Goal: Navigation & Orientation: Find specific page/section

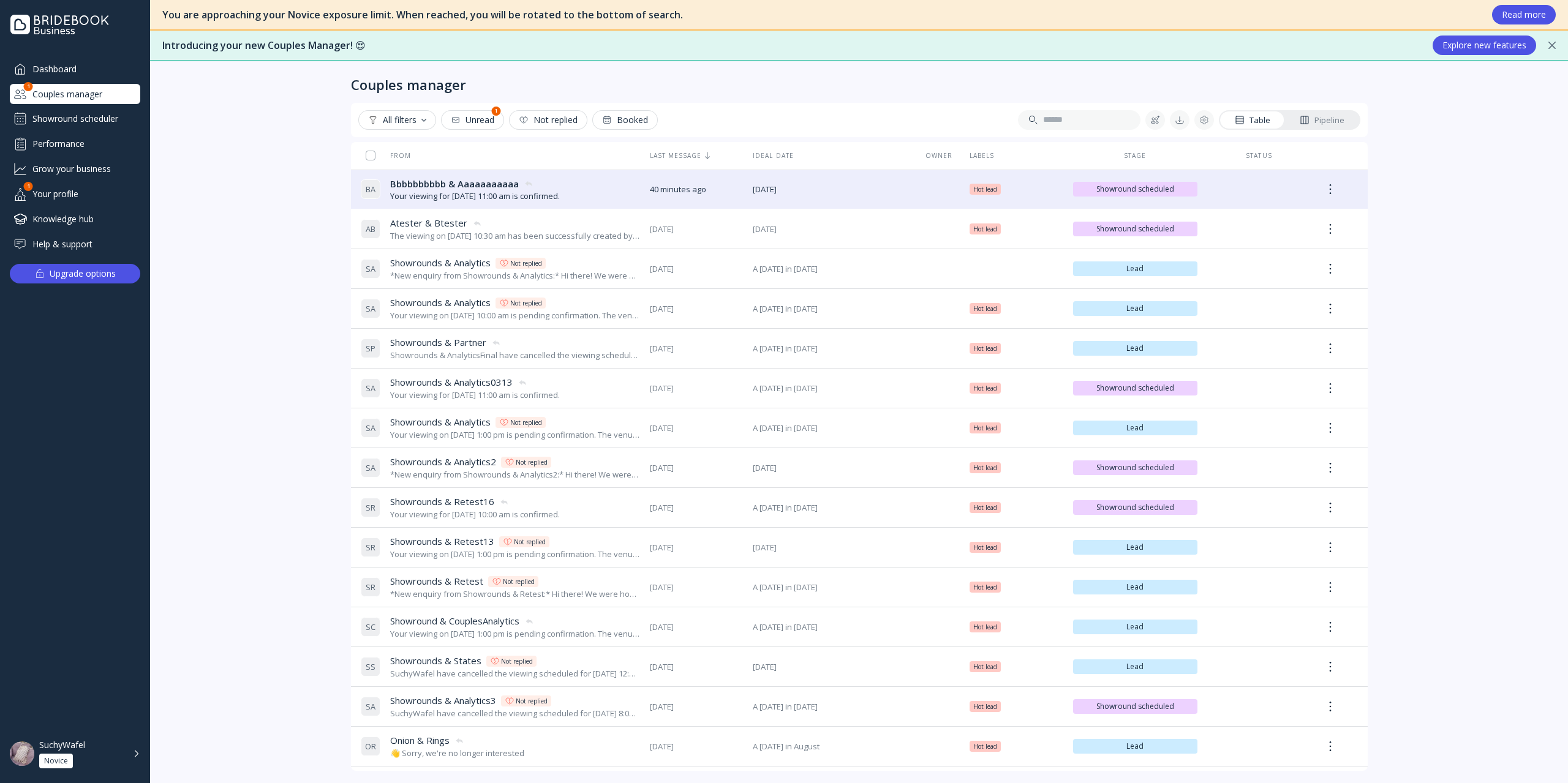
click at [486, 125] on div "Unread" at bounding box center [472, 120] width 44 height 10
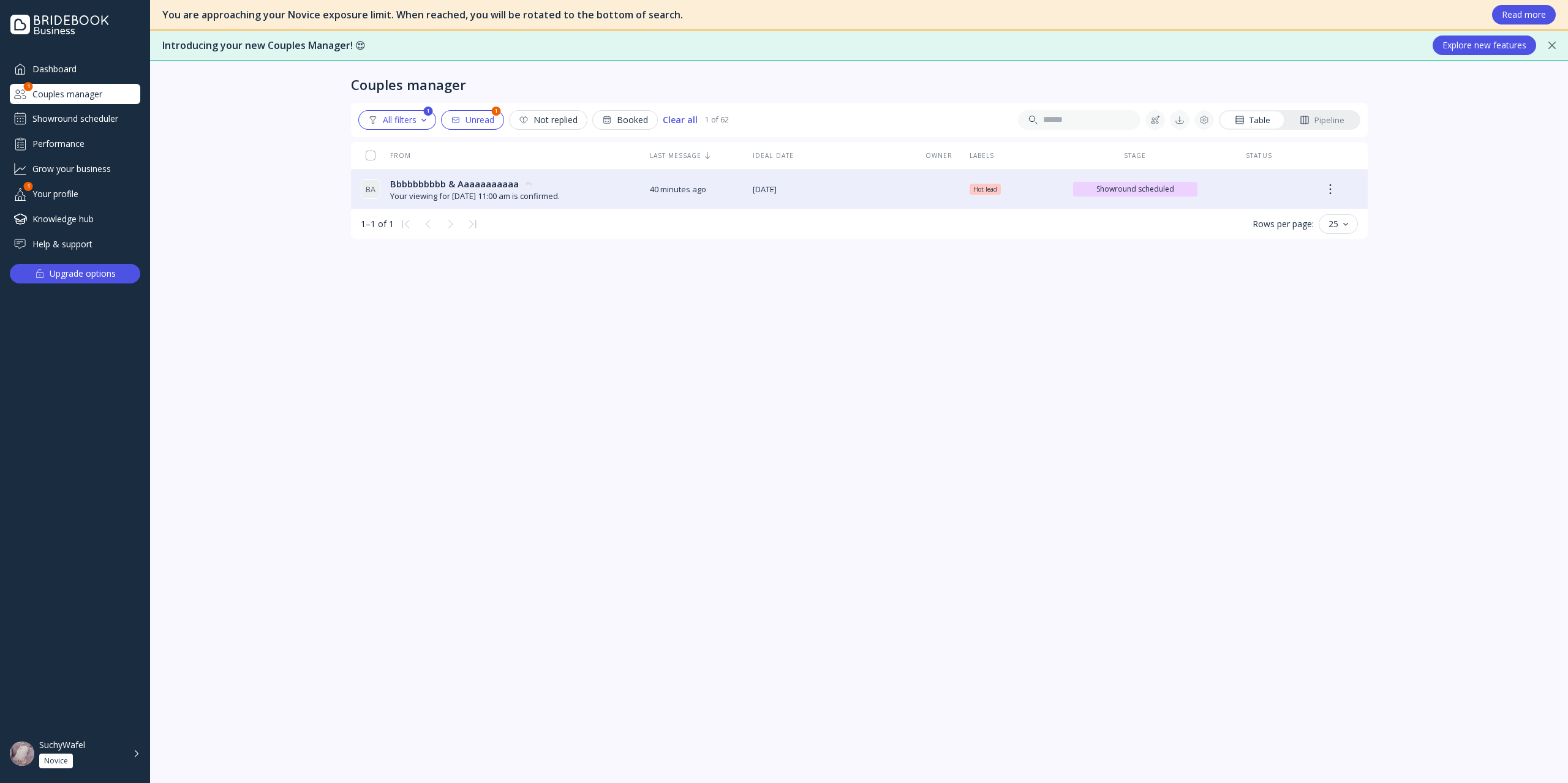
click at [504, 122] on button "Unread" at bounding box center [472, 120] width 63 height 20
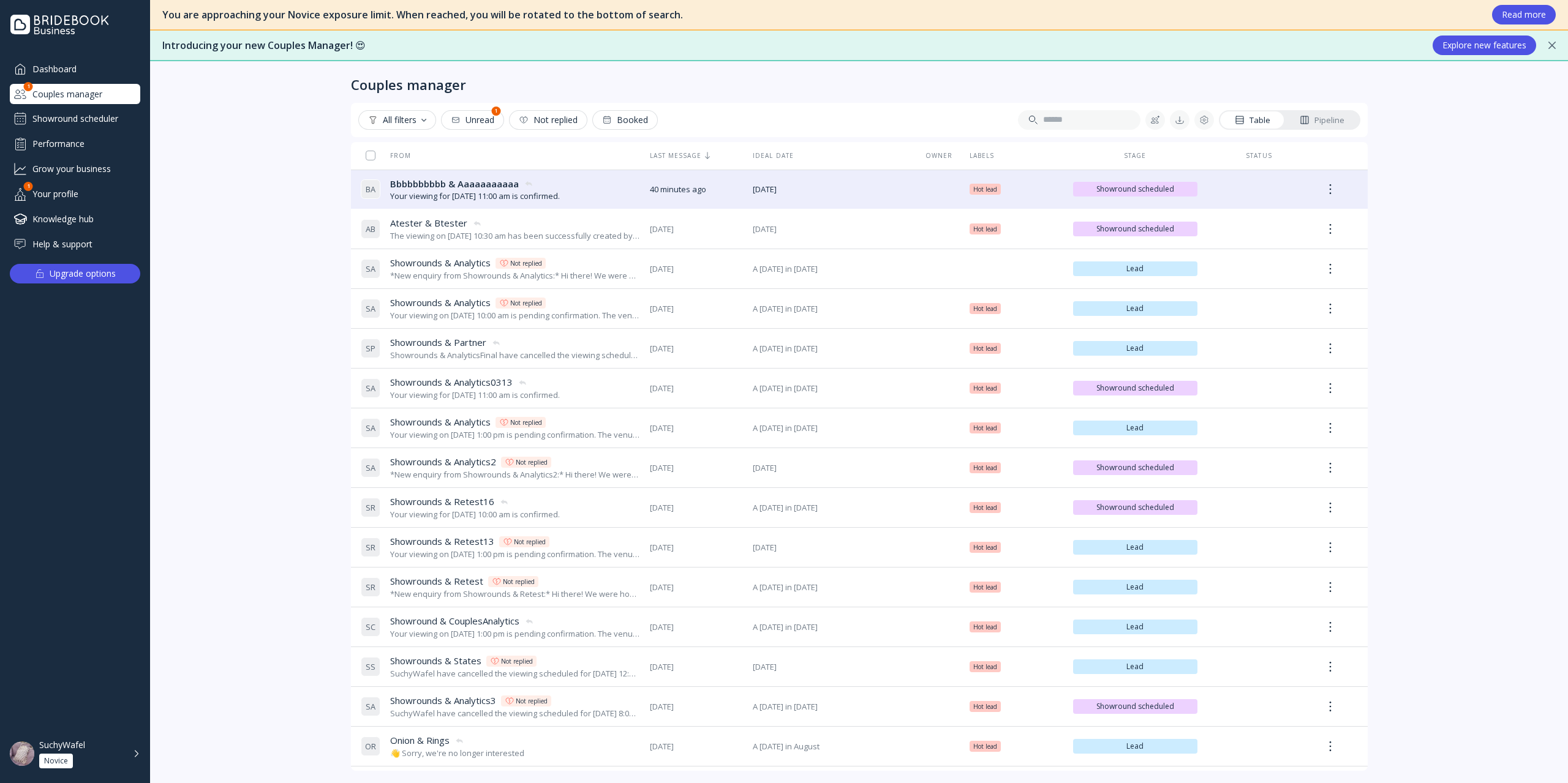
click at [108, 111] on div "Showround scheduler" at bounding box center [75, 118] width 131 height 20
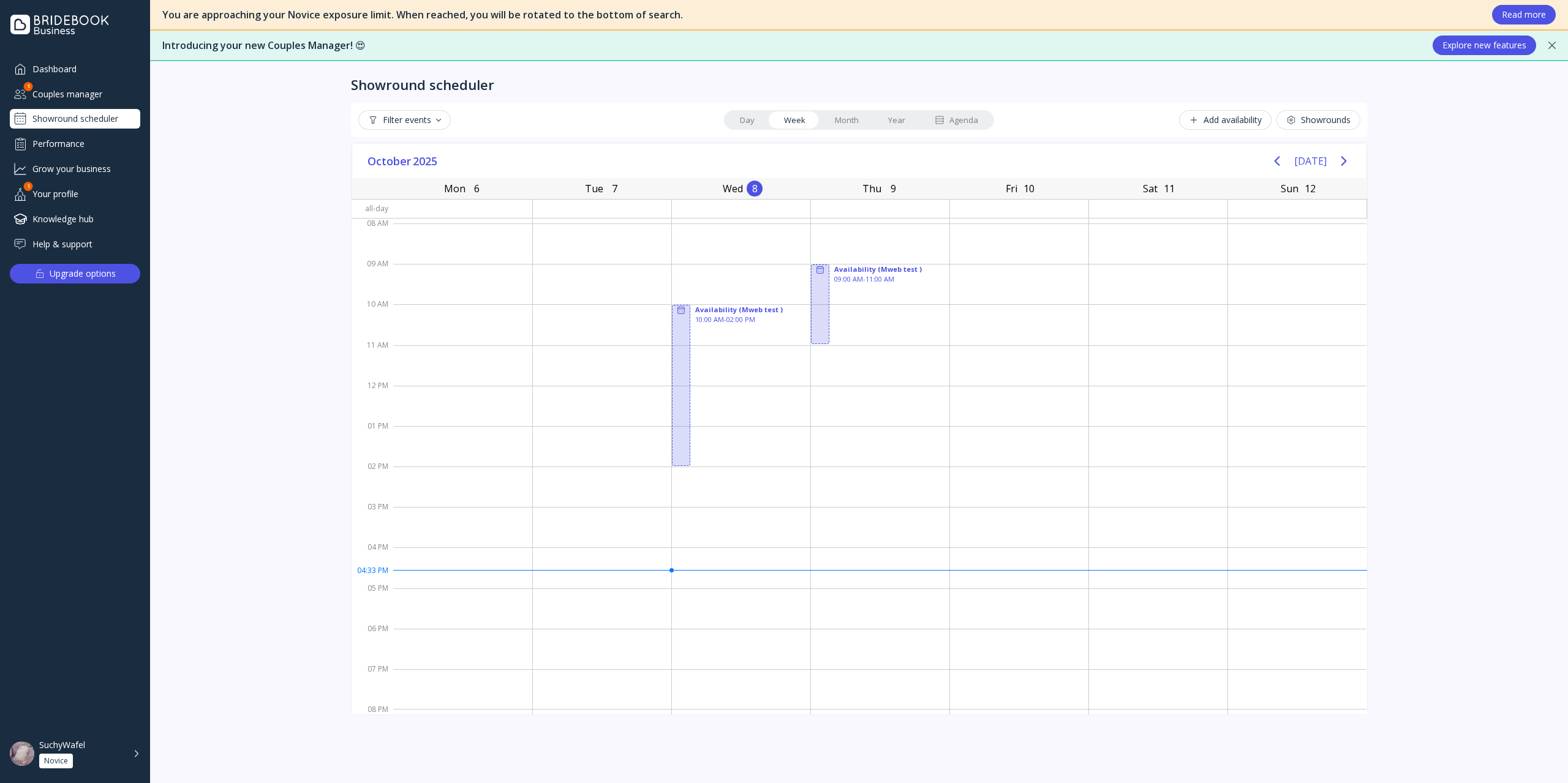
click at [115, 70] on div "Dashboard" at bounding box center [75, 69] width 131 height 20
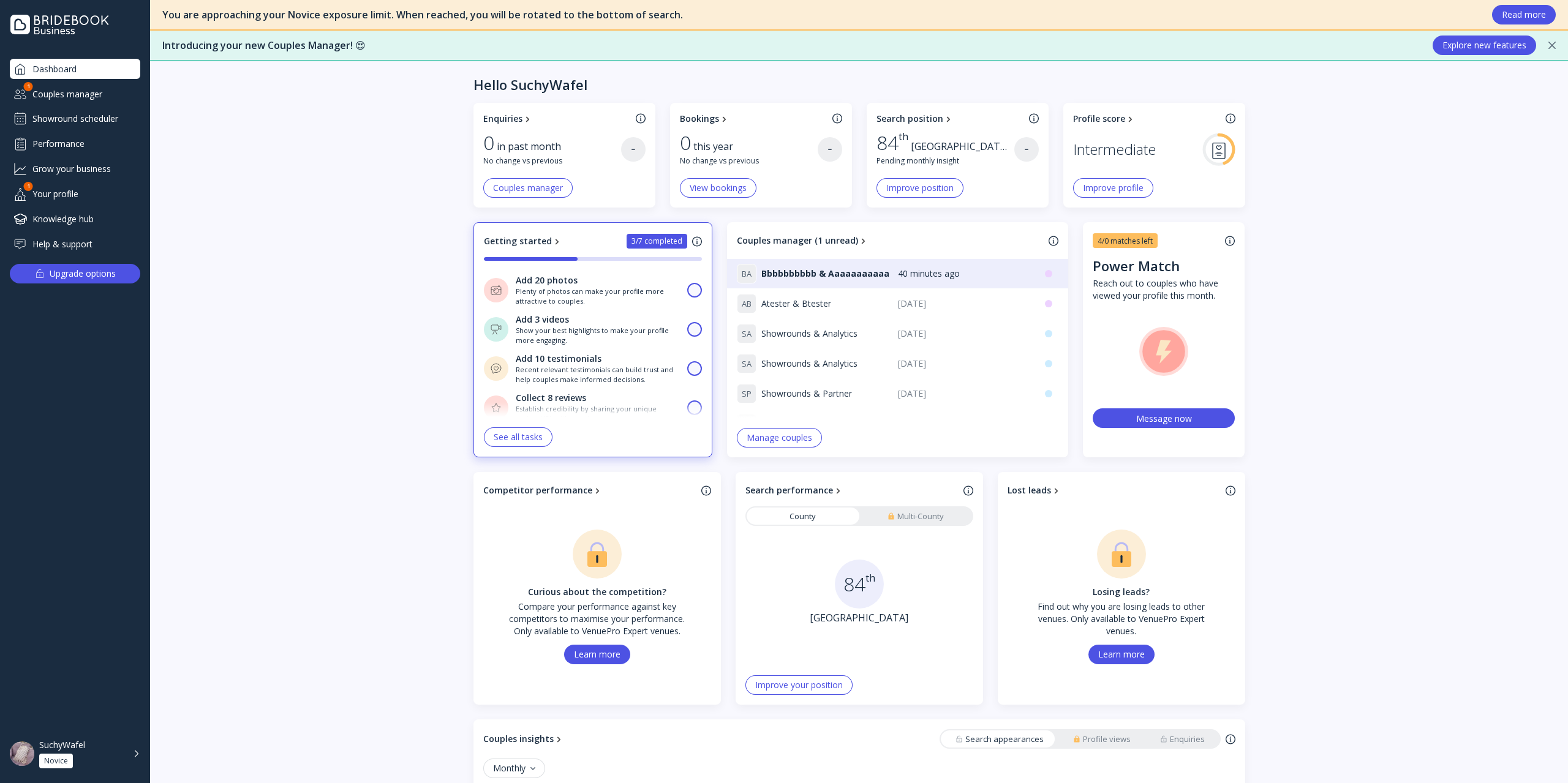
click at [112, 93] on div "Couples manager" at bounding box center [75, 94] width 131 height 20
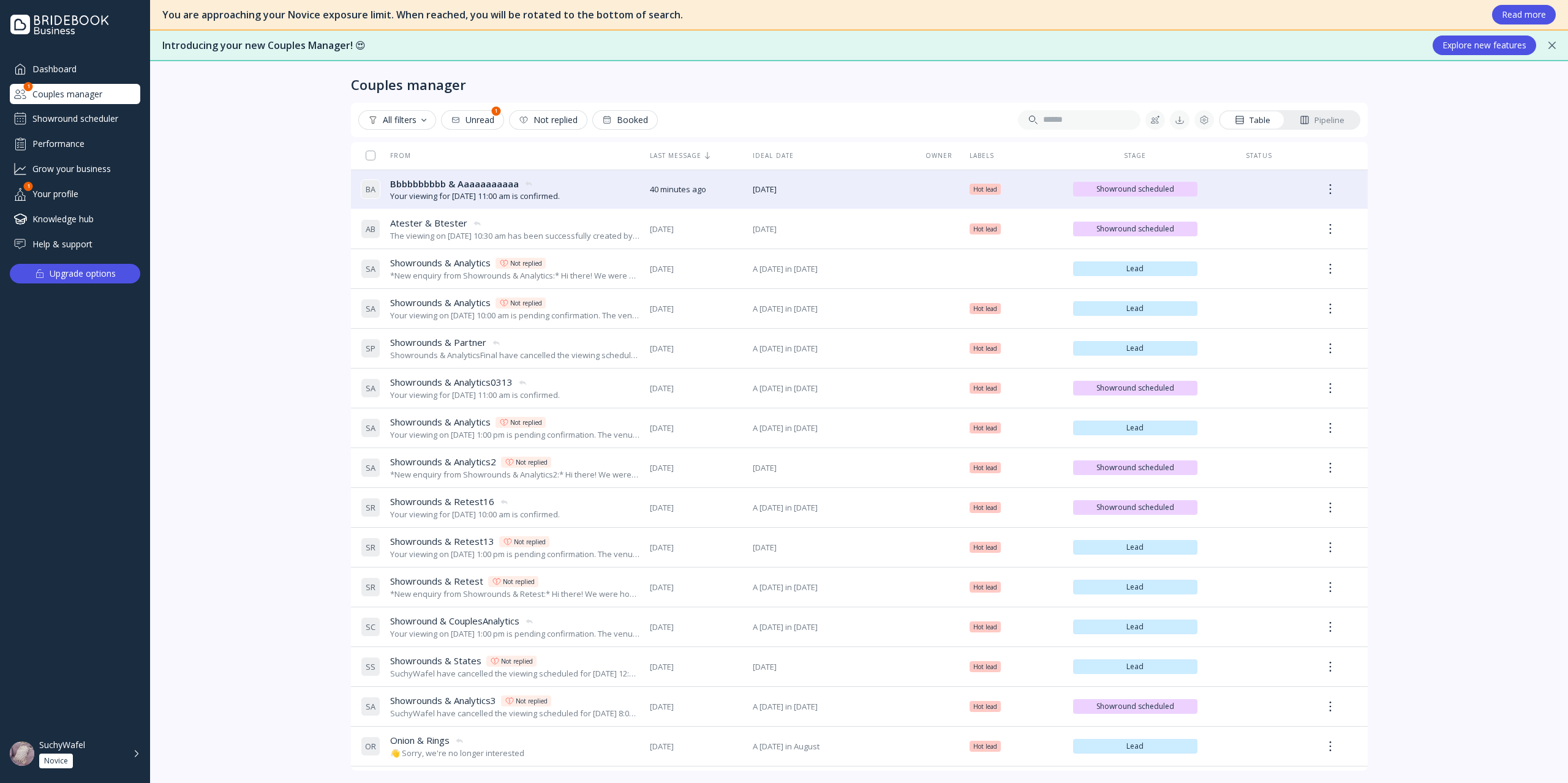
click at [113, 119] on div "Showround scheduler" at bounding box center [75, 118] width 131 height 20
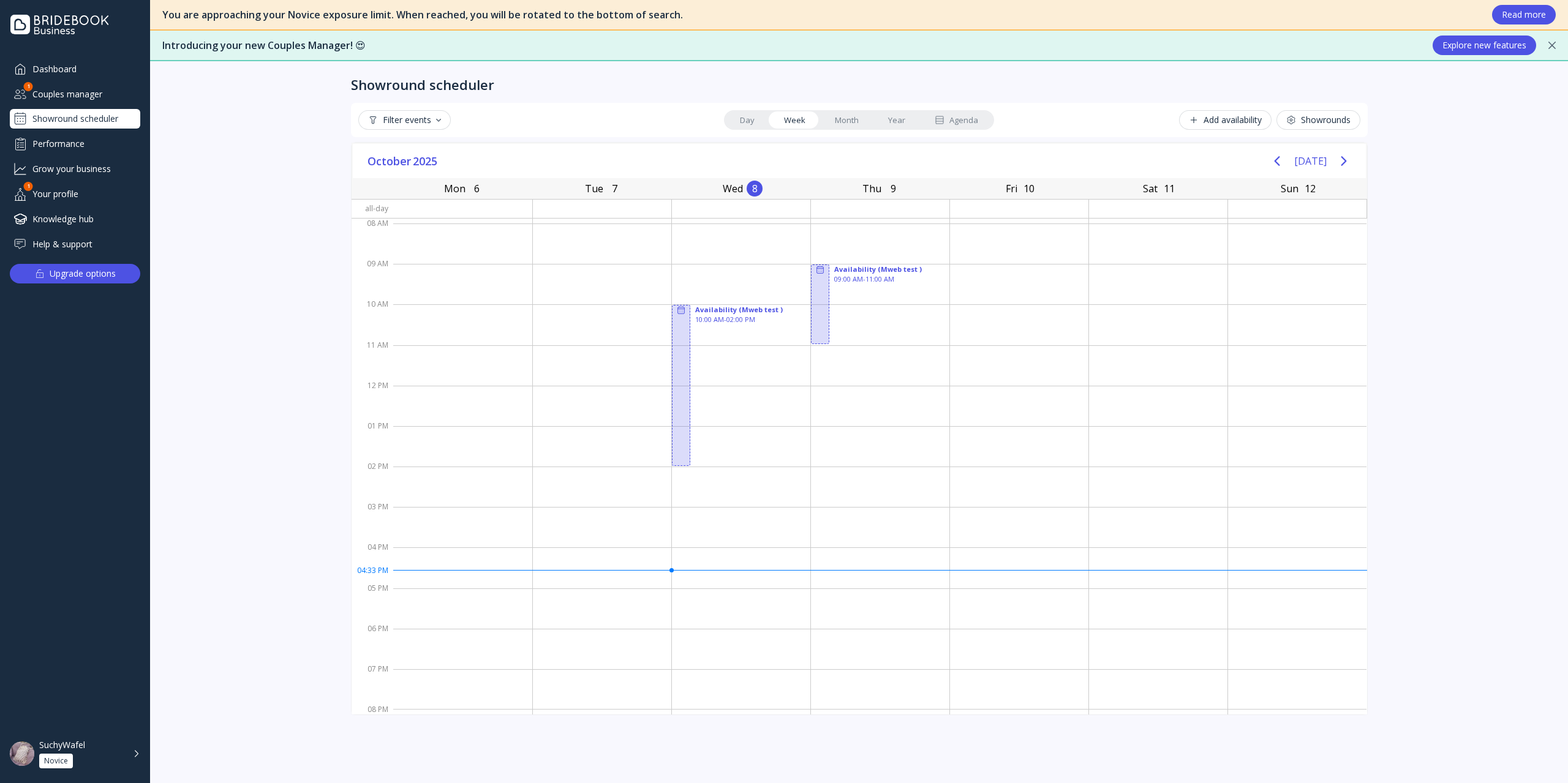
click at [96, 91] on div "Couples manager" at bounding box center [75, 94] width 131 height 20
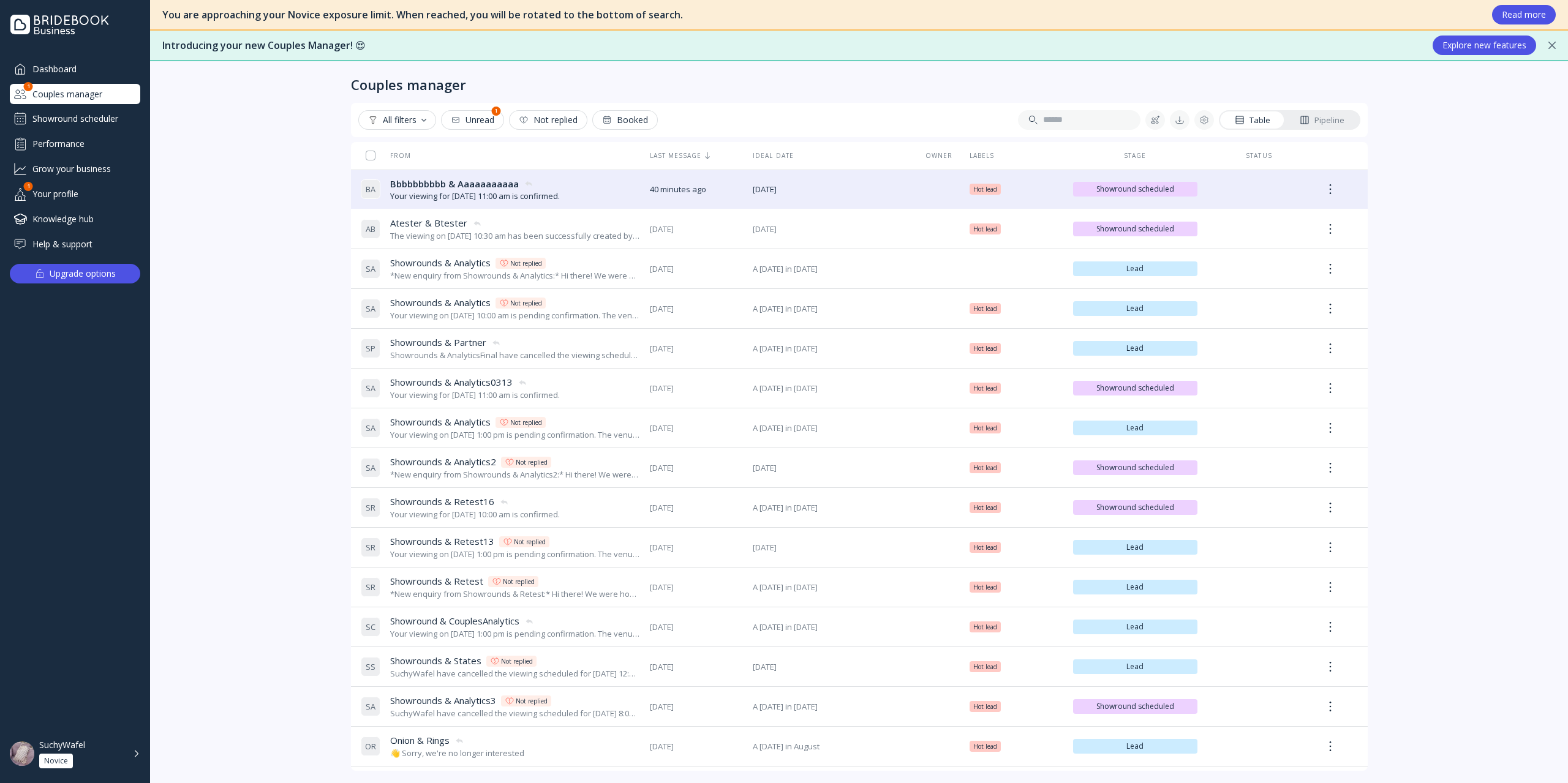
click at [1551, 757] on div "You are approaching your Novice exposure limit. When reached, you will be rotat…" at bounding box center [858, 391] width 1418 height 783
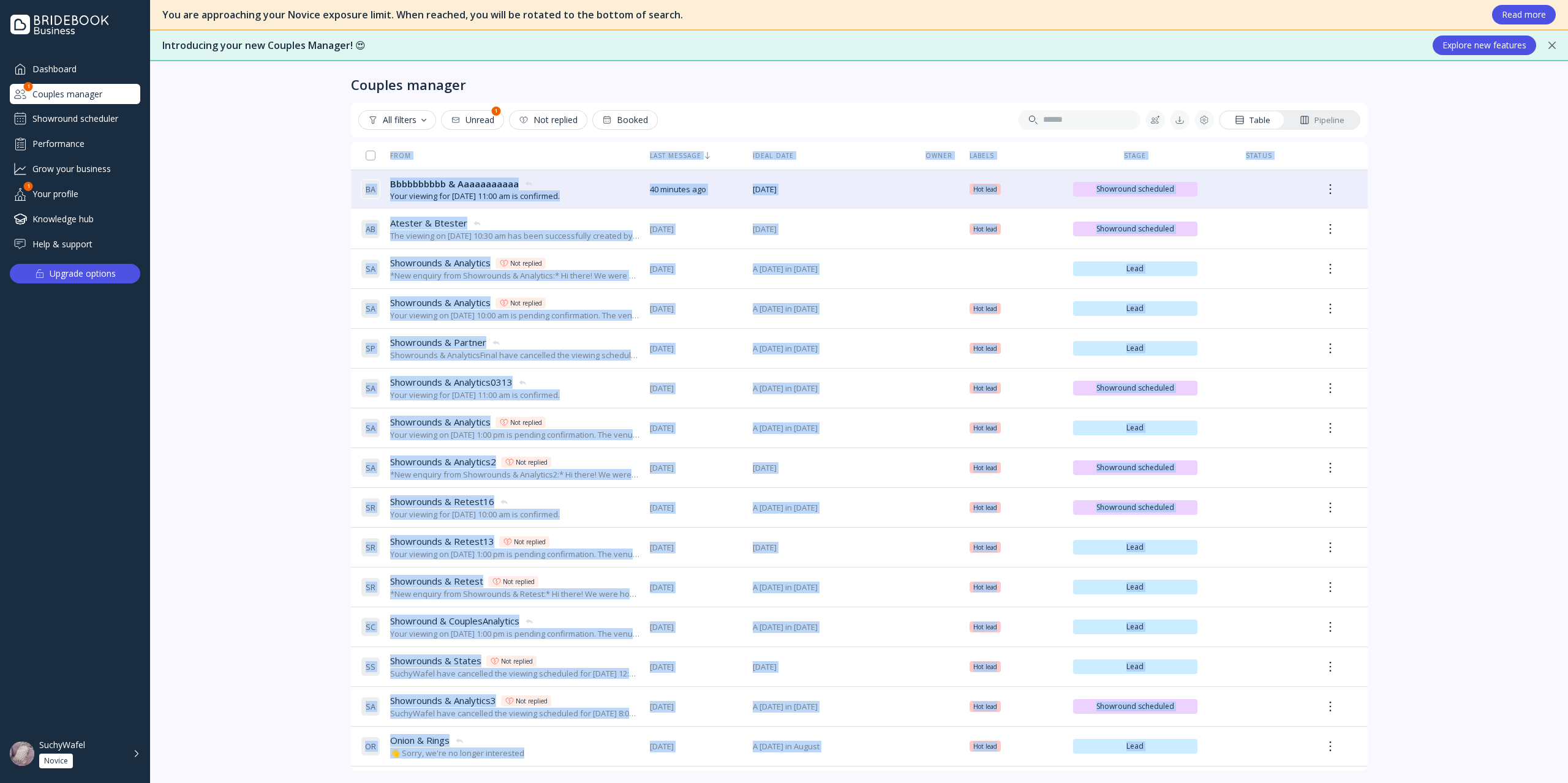
click at [1551, 757] on div "You are approaching your Novice exposure limit. When reached, you will be rotat…" at bounding box center [858, 391] width 1418 height 783
click at [93, 111] on div "Showround scheduler" at bounding box center [75, 118] width 131 height 20
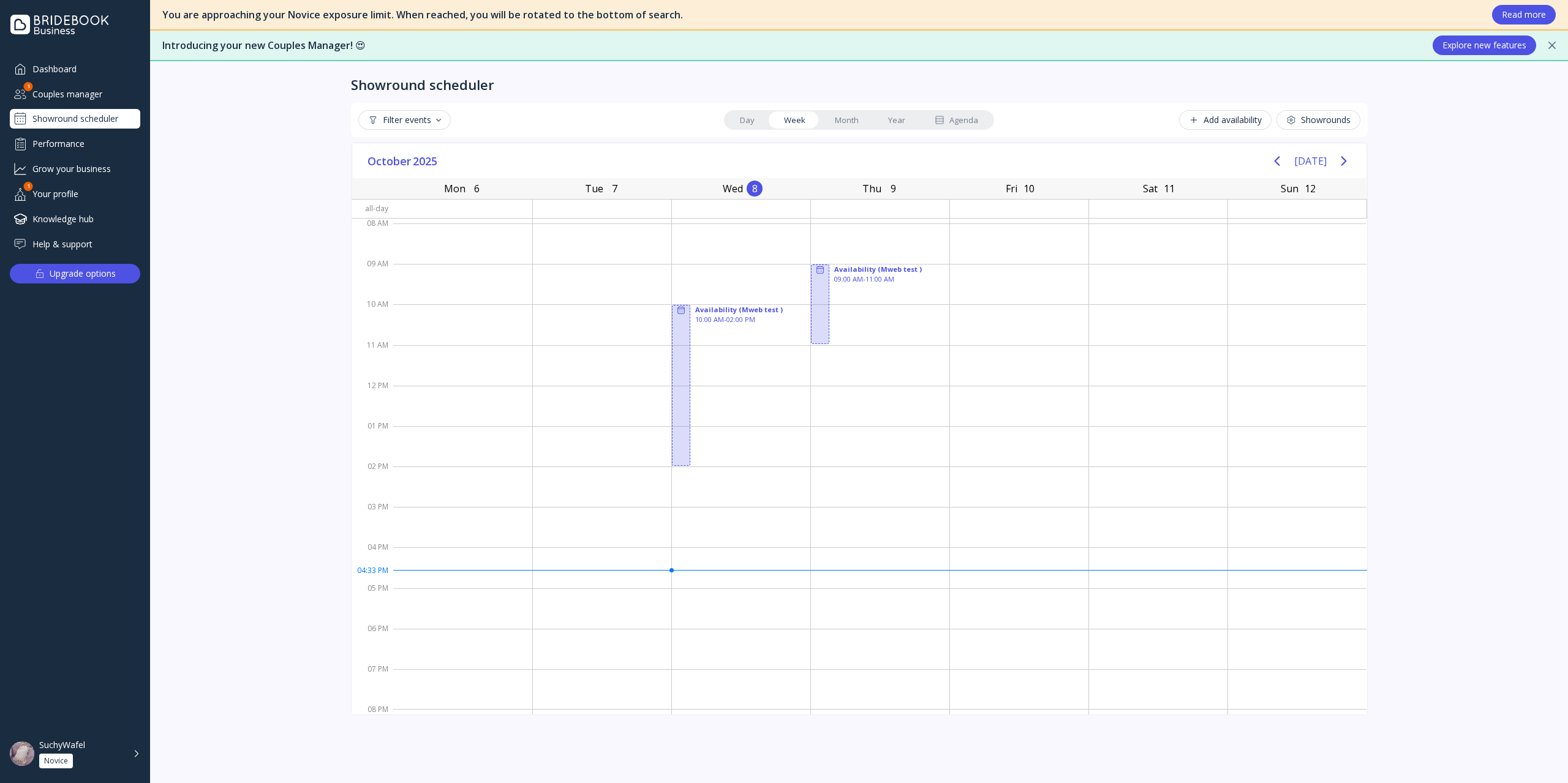
click at [85, 136] on div "Performance" at bounding box center [75, 144] width 131 height 20
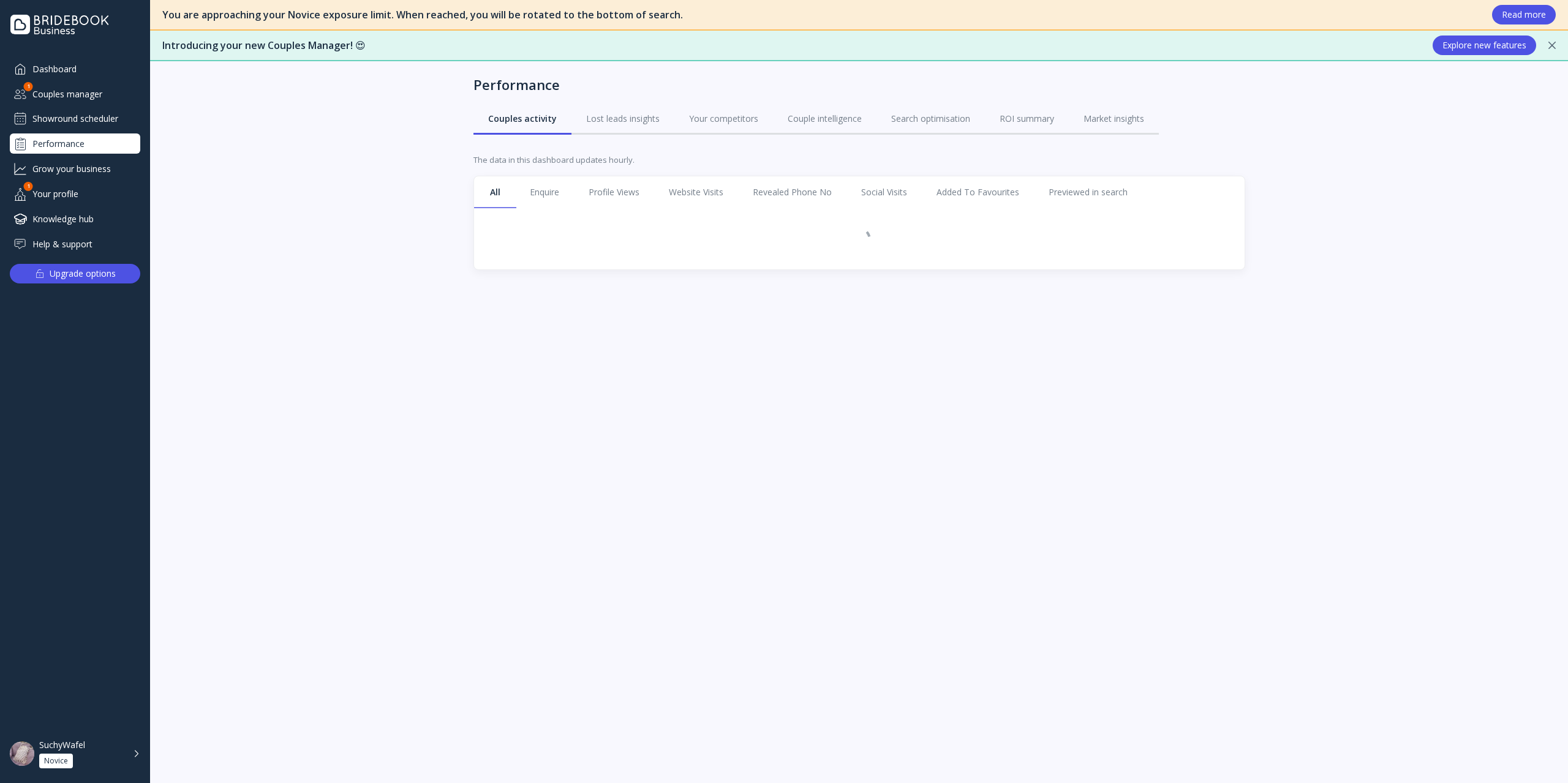
click at [81, 167] on div "Grow your business" at bounding box center [75, 169] width 131 height 20
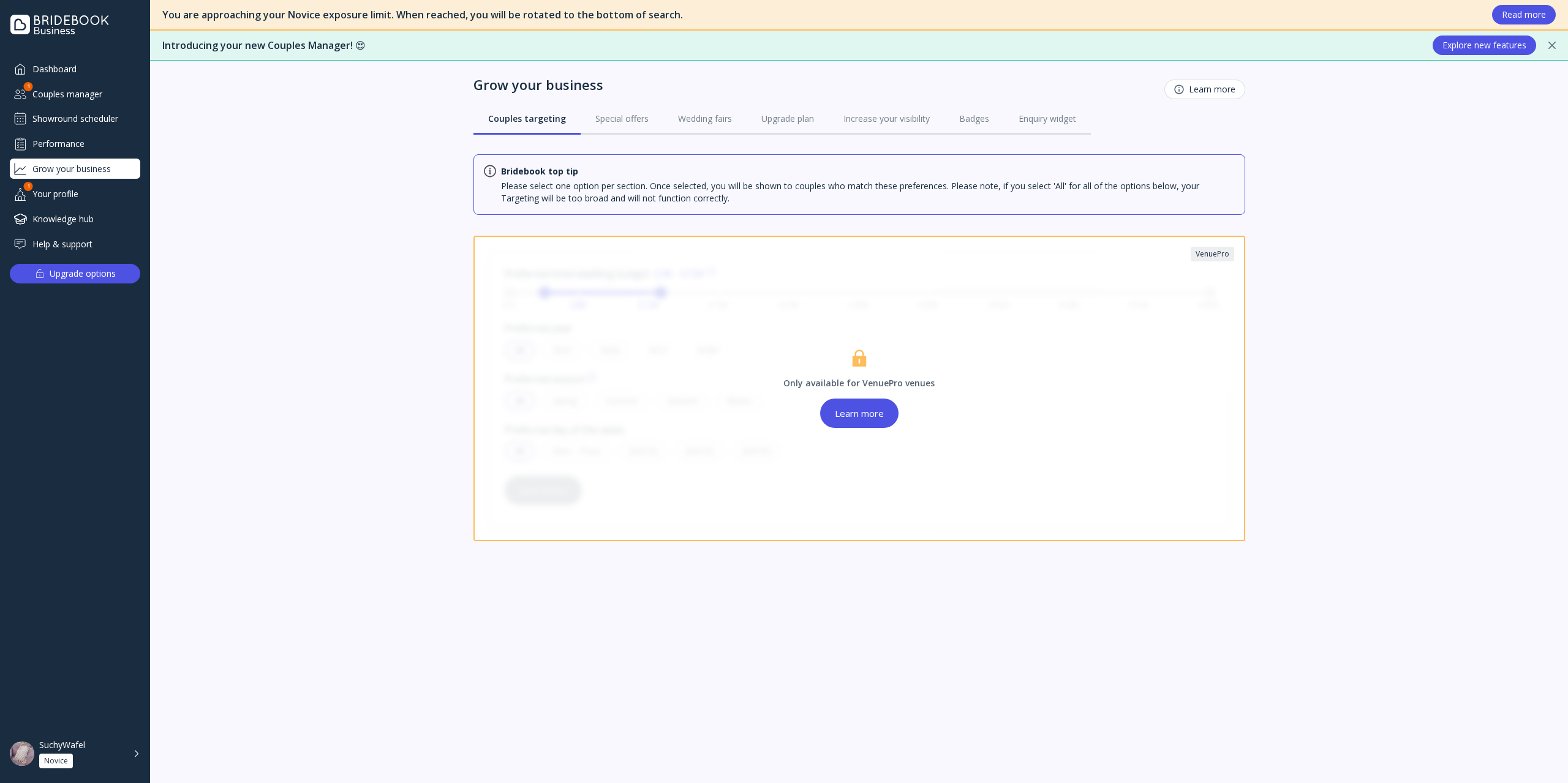
click at [79, 118] on div "Showround scheduler" at bounding box center [75, 118] width 131 height 20
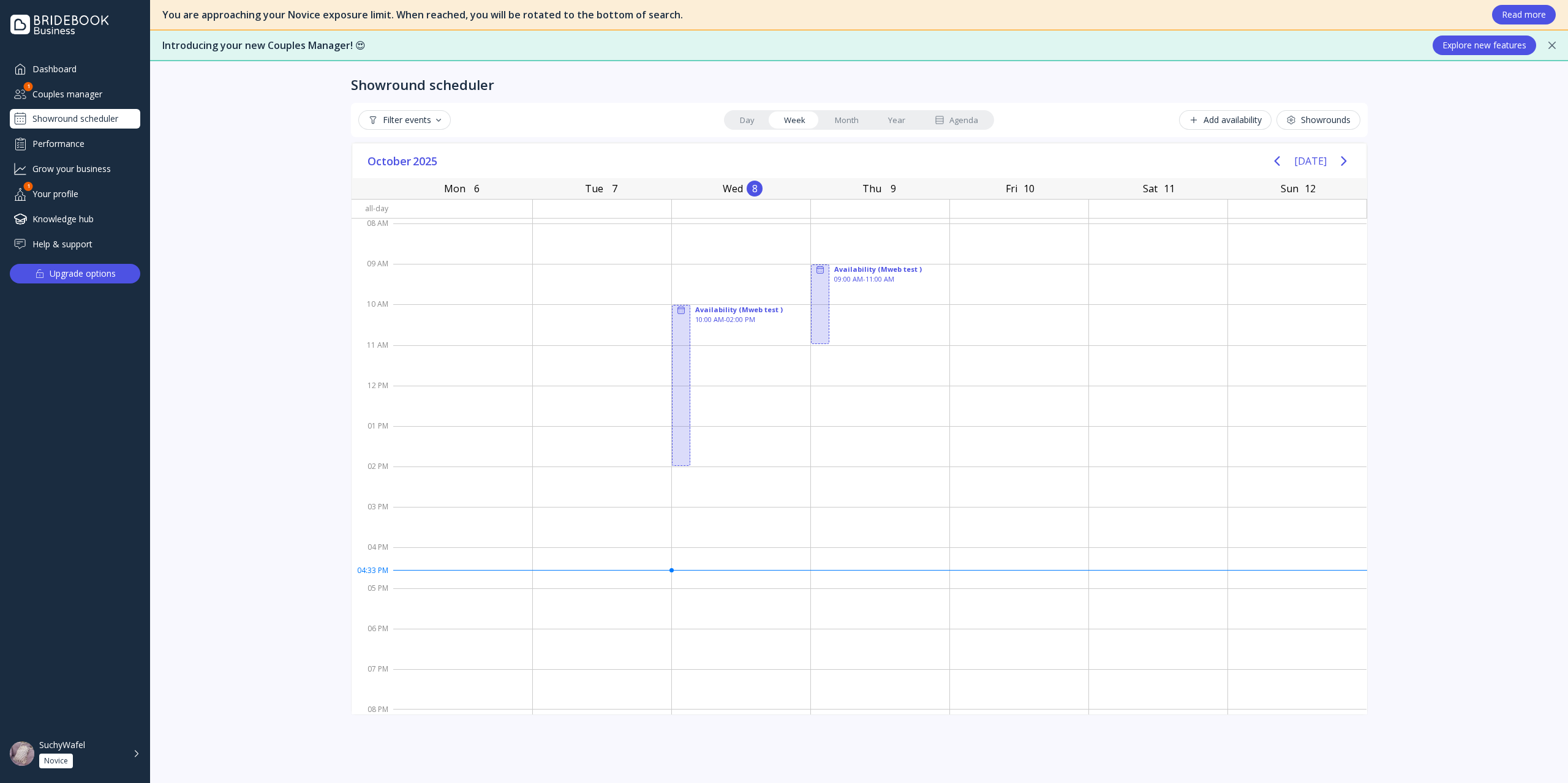
click at [81, 95] on div "Couples manager" at bounding box center [75, 94] width 131 height 20
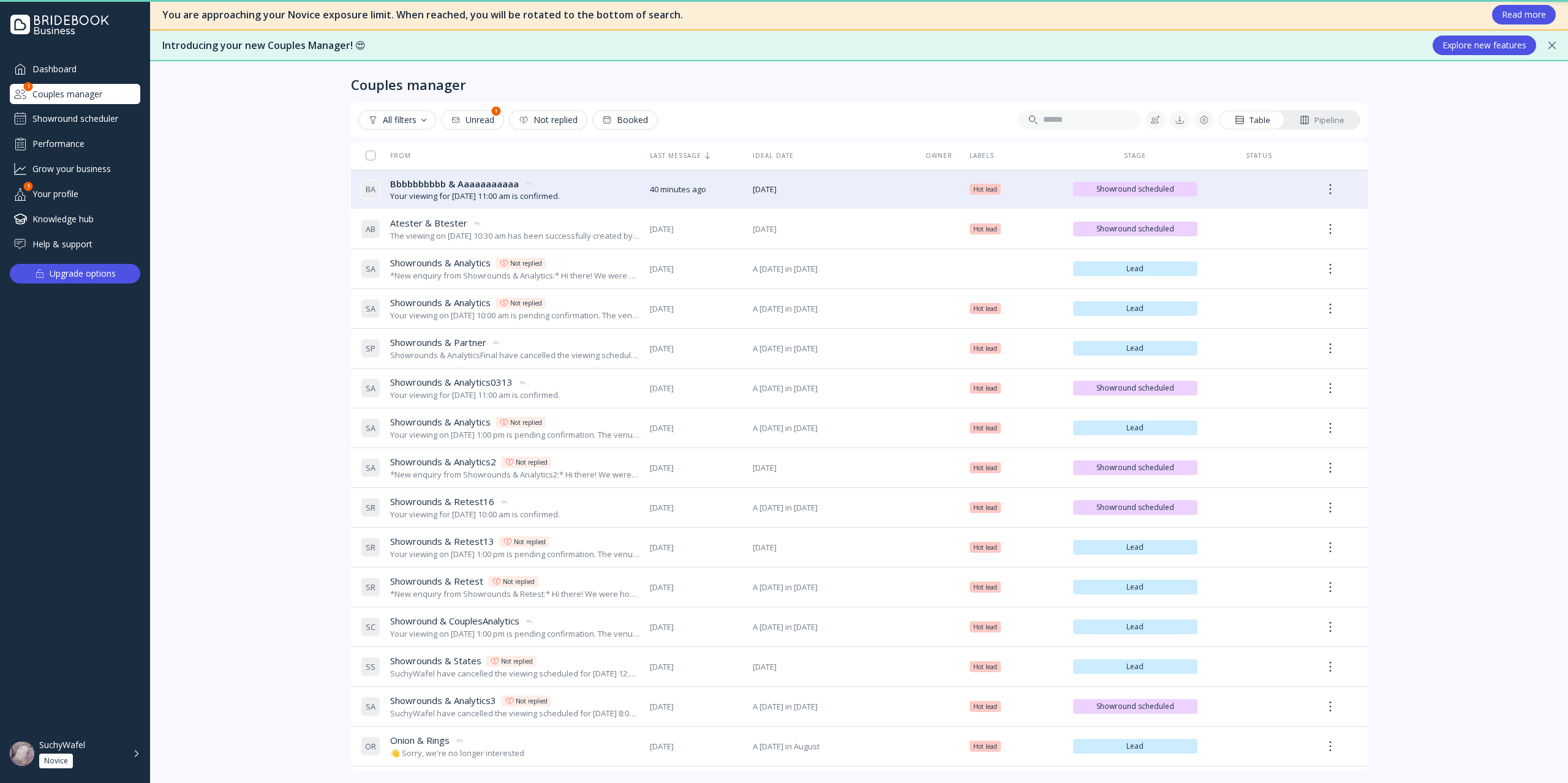
click at [83, 72] on div "Dashboard" at bounding box center [75, 69] width 131 height 20
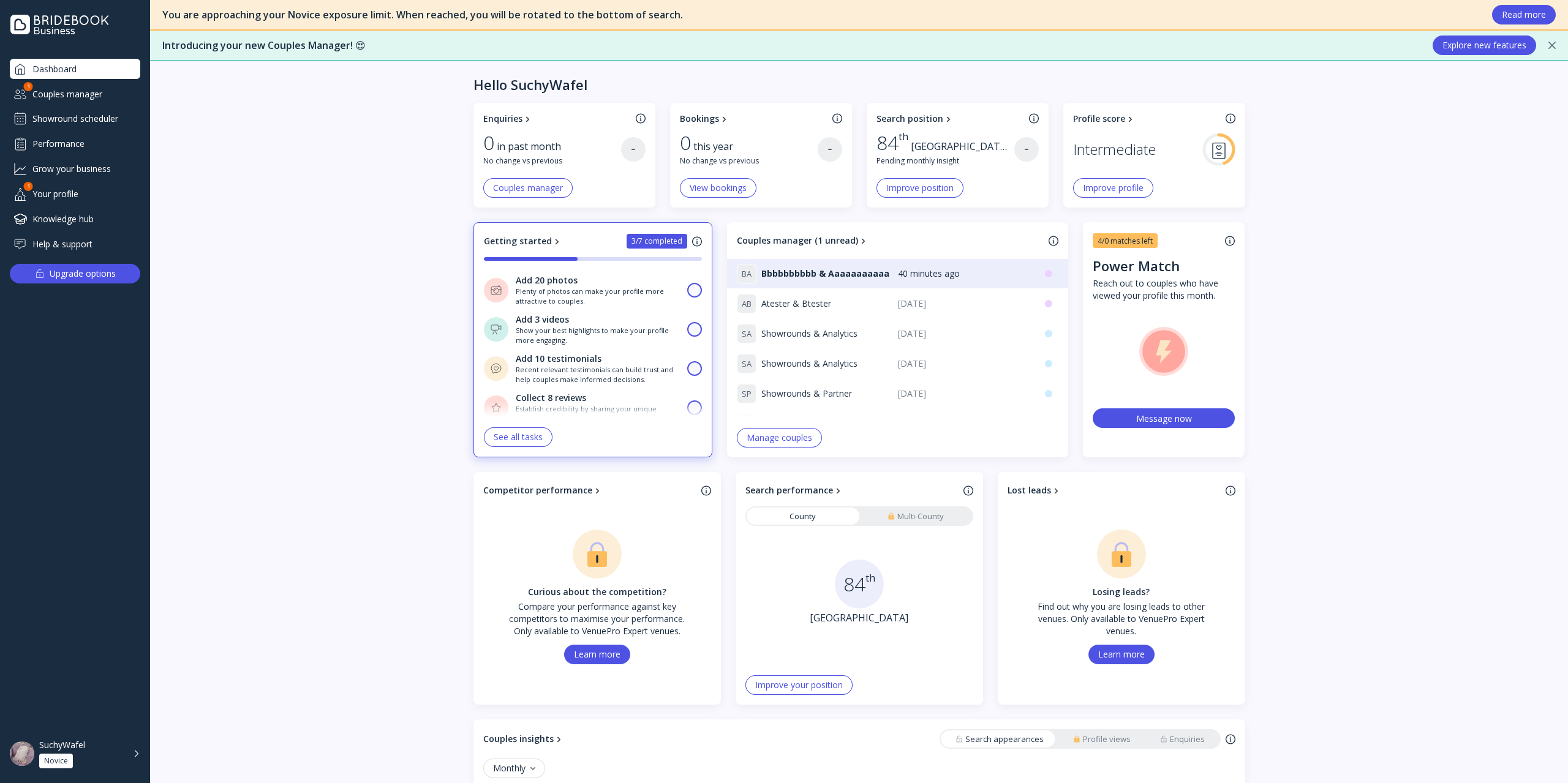
click at [95, 102] on div "Couples manager" at bounding box center [75, 94] width 131 height 20
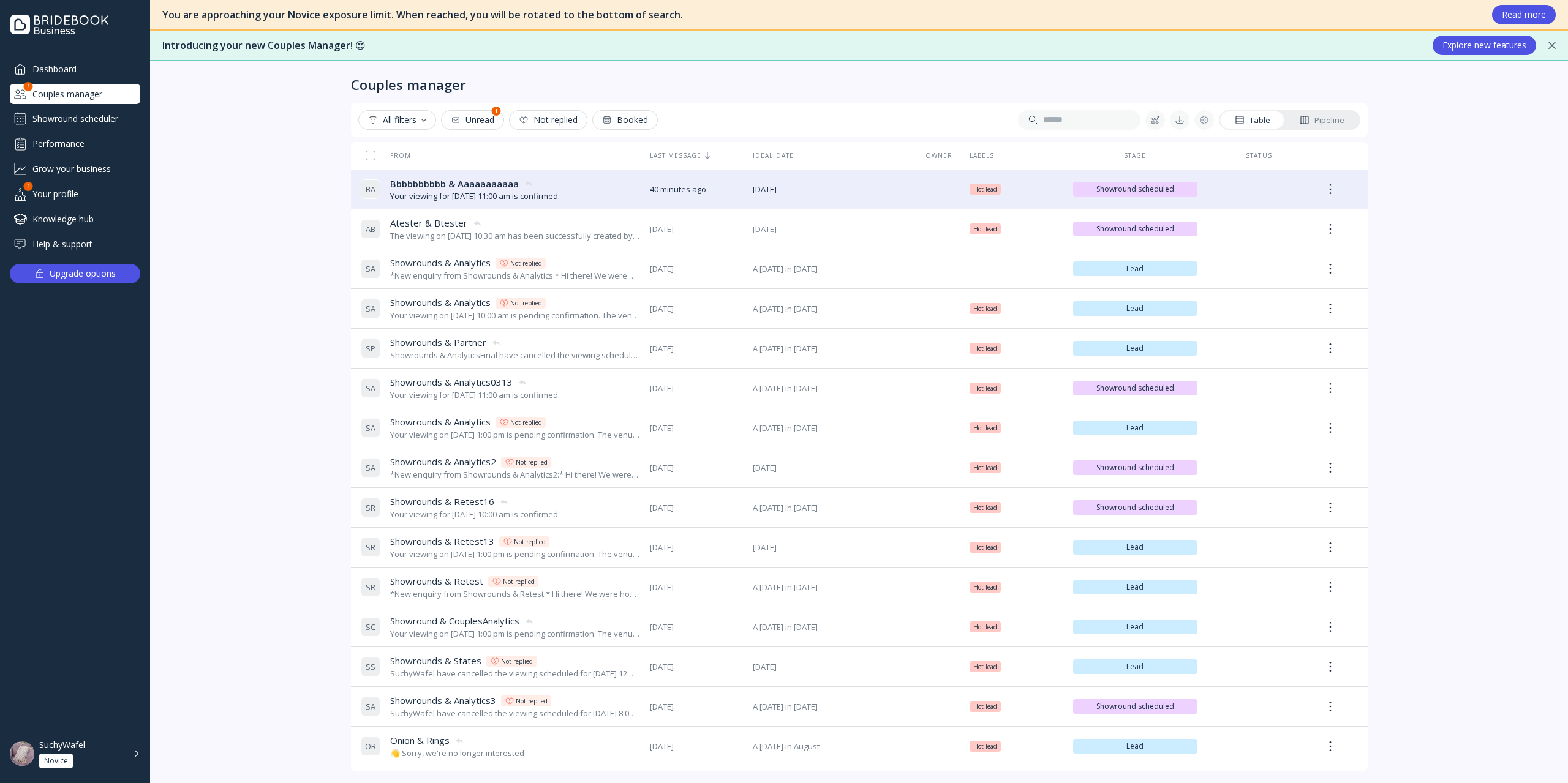
click at [1551, 772] on div "You are approaching your Novice exposure limit. When reached, you will be rotat…" at bounding box center [858, 391] width 1418 height 783
click at [110, 63] on div "Dashboard" at bounding box center [75, 69] width 131 height 20
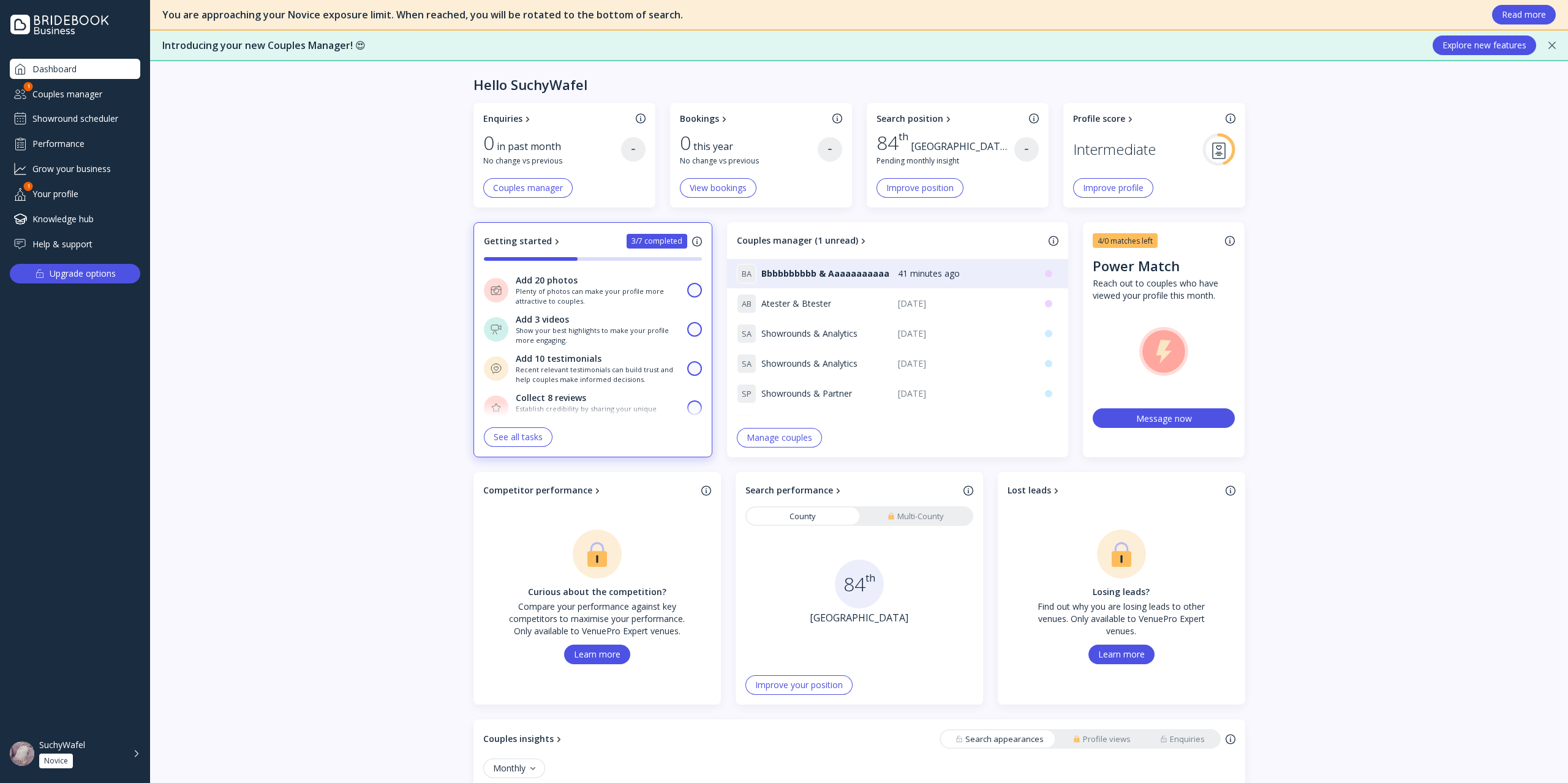
click at [75, 92] on div "Couples manager" at bounding box center [75, 94] width 131 height 20
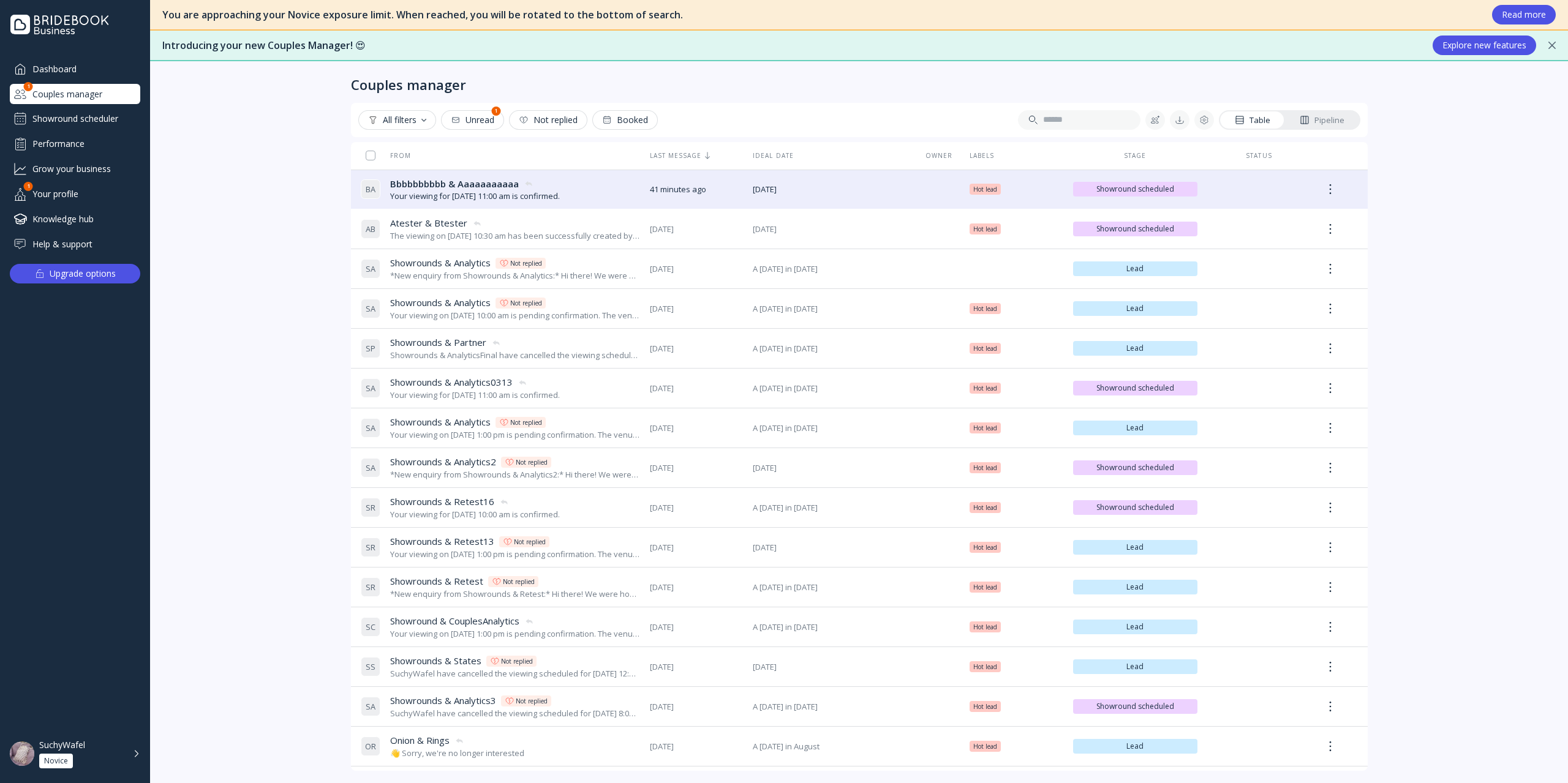
click at [77, 117] on div "Showround scheduler" at bounding box center [75, 118] width 131 height 20
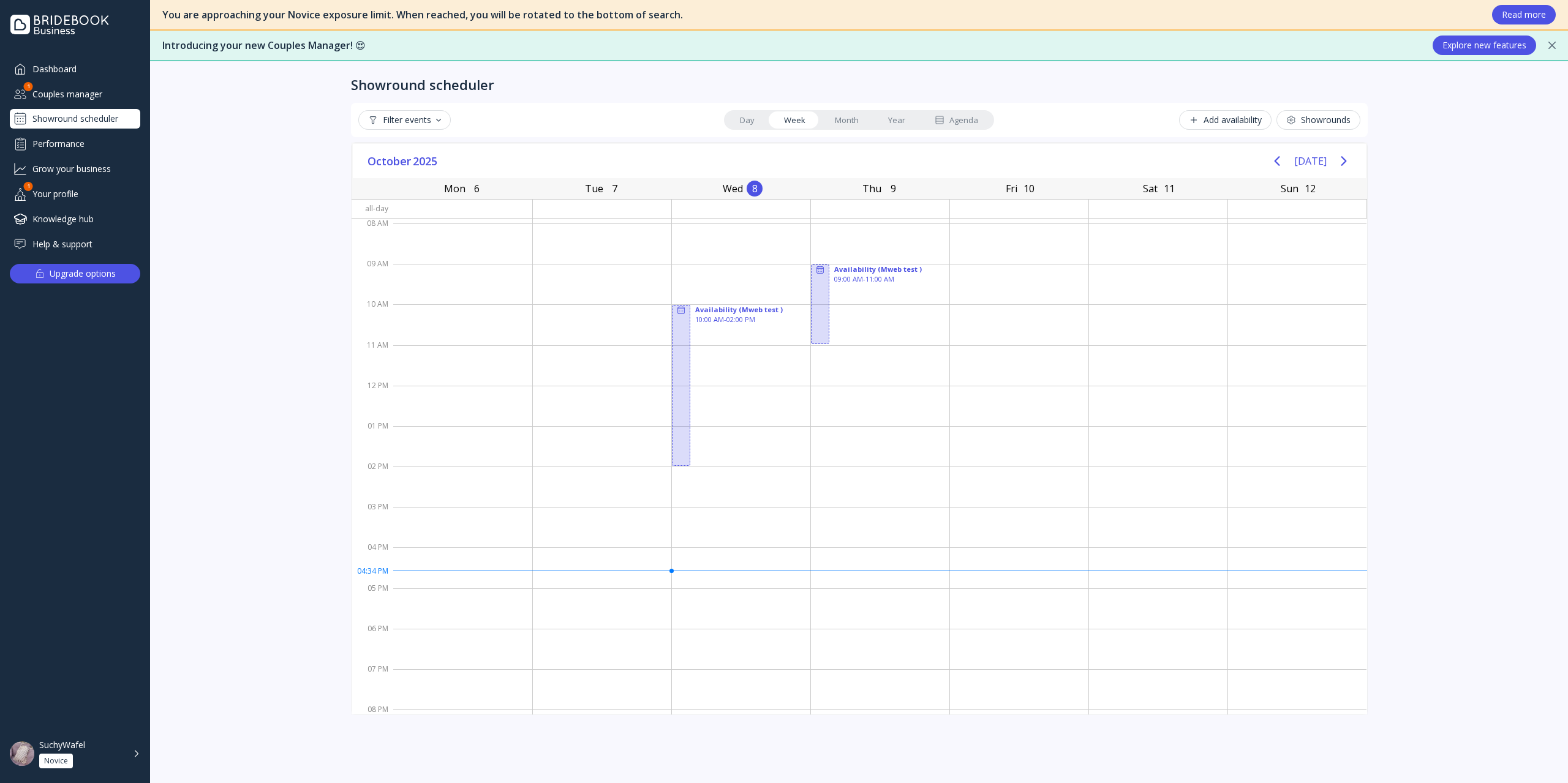
click at [83, 145] on div "Performance" at bounding box center [75, 144] width 131 height 20
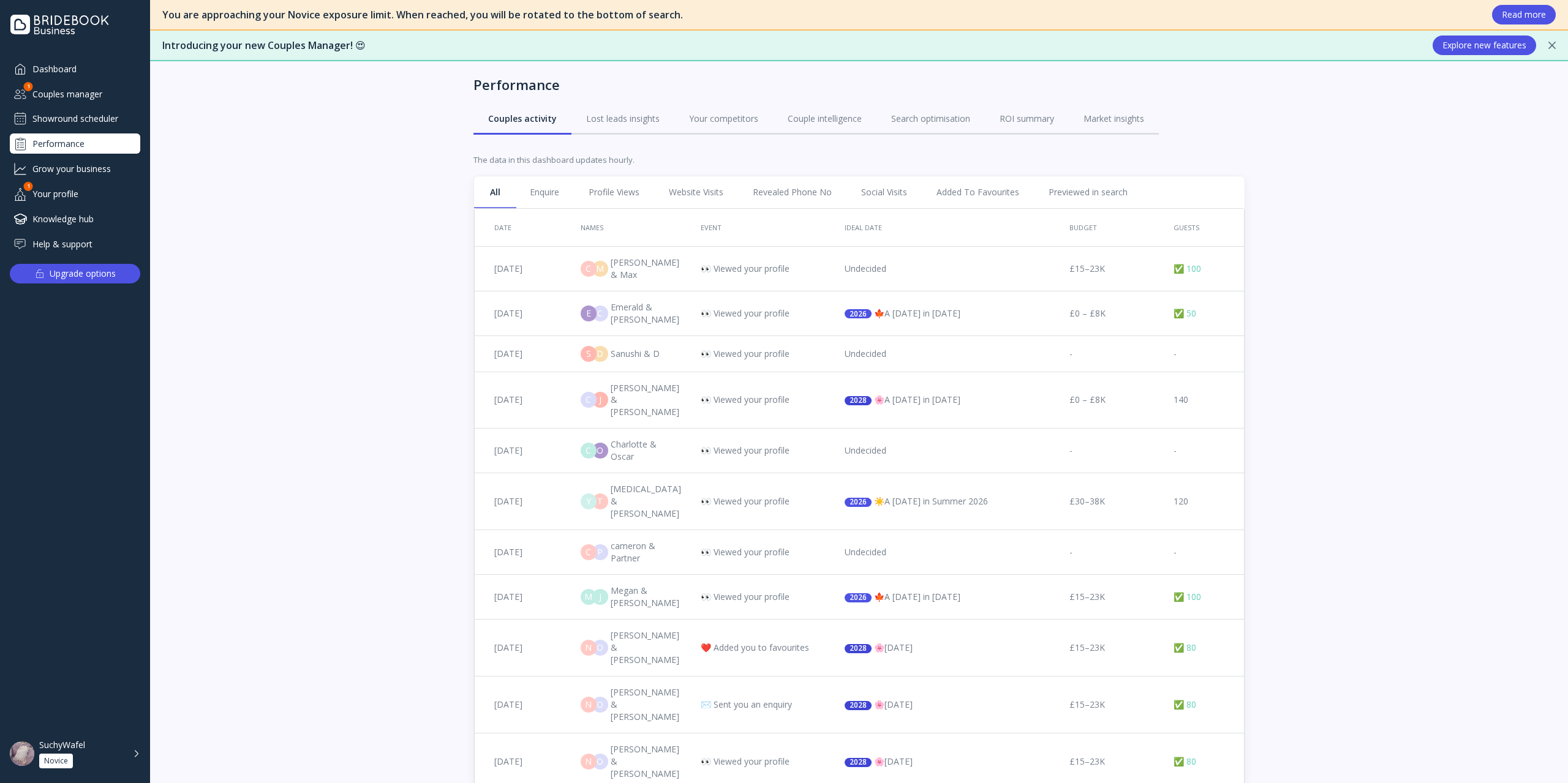
click at [84, 104] on div "Couples manager" at bounding box center [75, 94] width 131 height 20
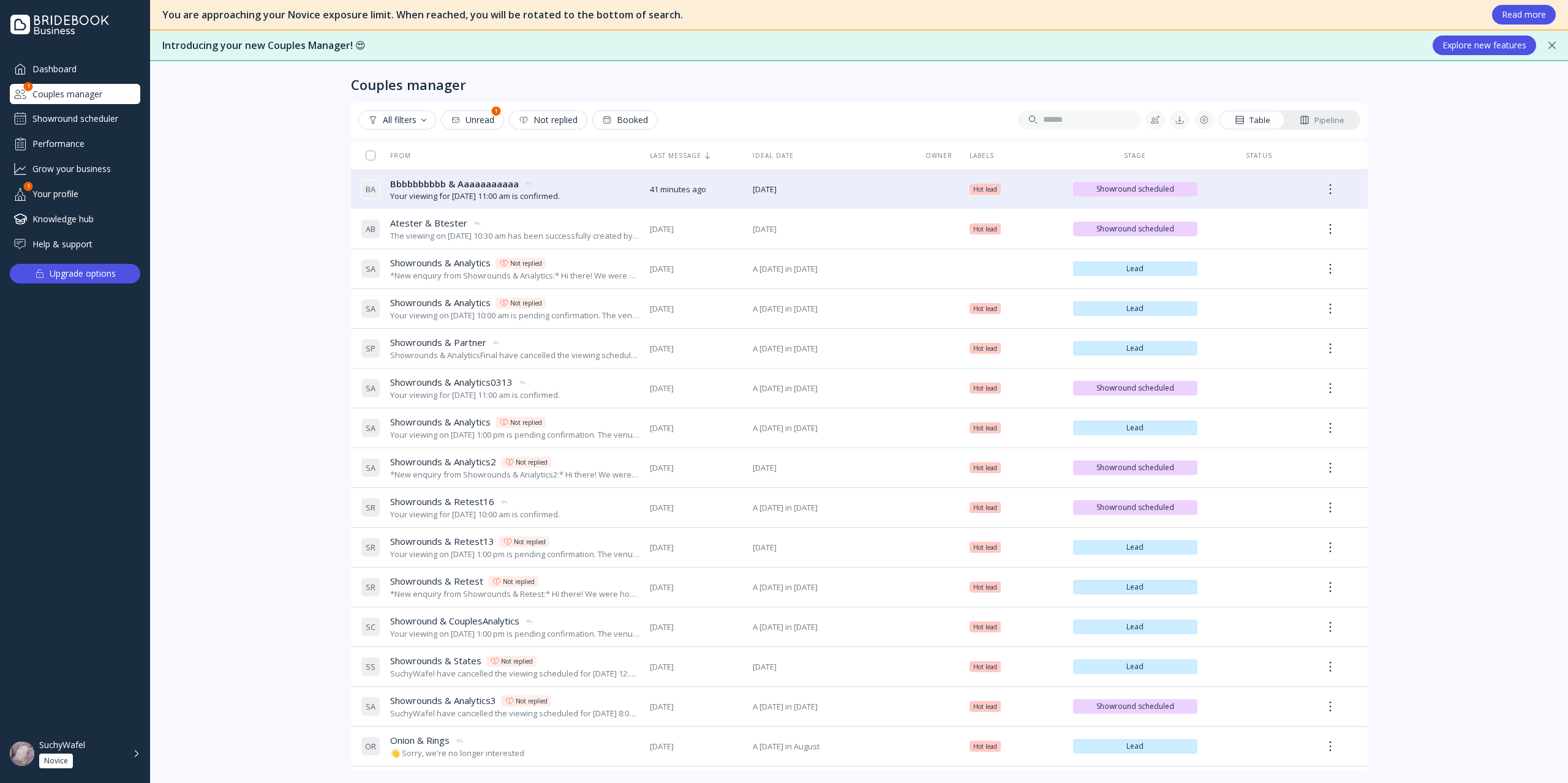
click at [86, 122] on div "Showround scheduler" at bounding box center [75, 118] width 131 height 20
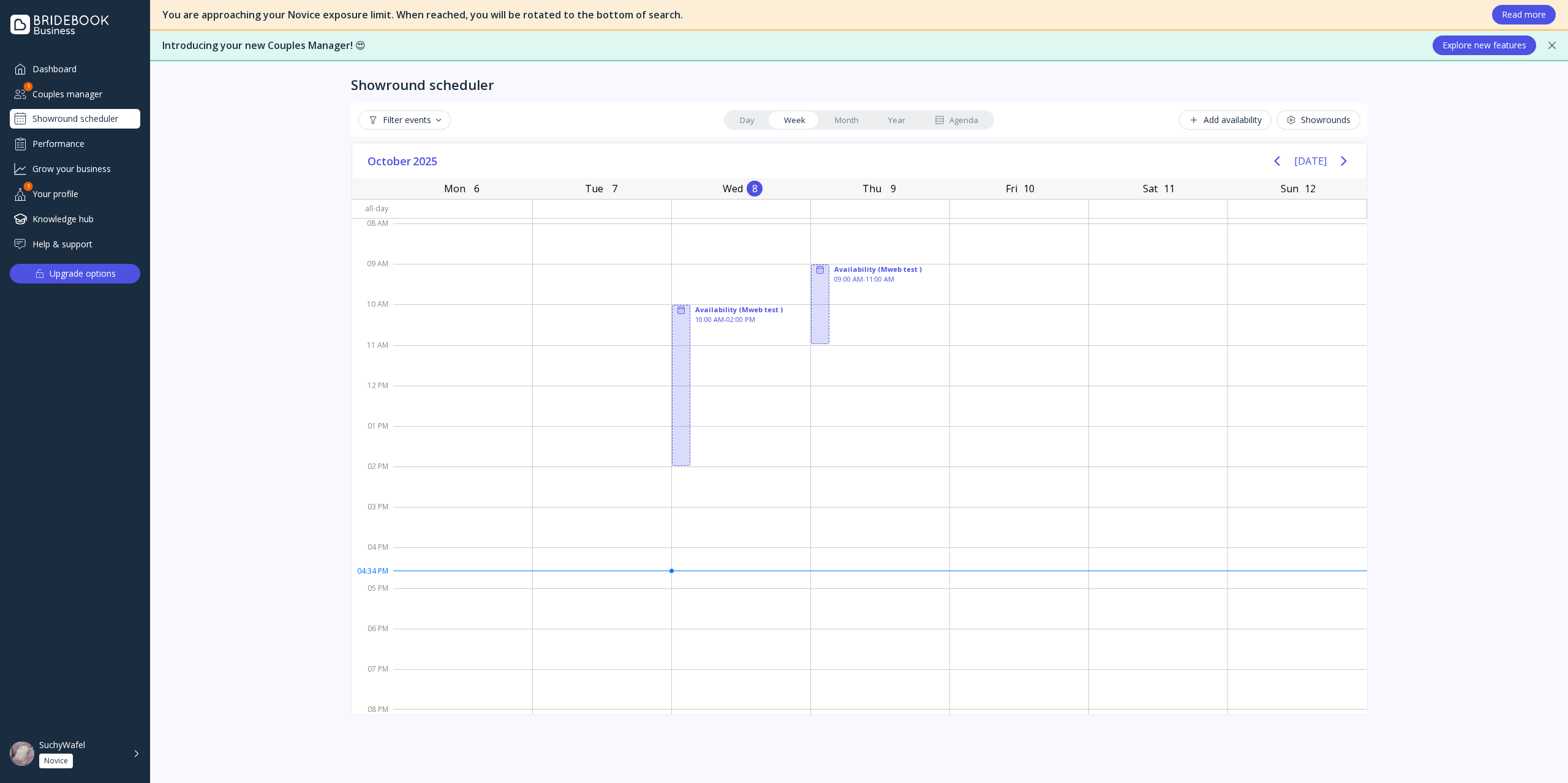
click at [83, 72] on div "Dashboard" at bounding box center [75, 69] width 131 height 20
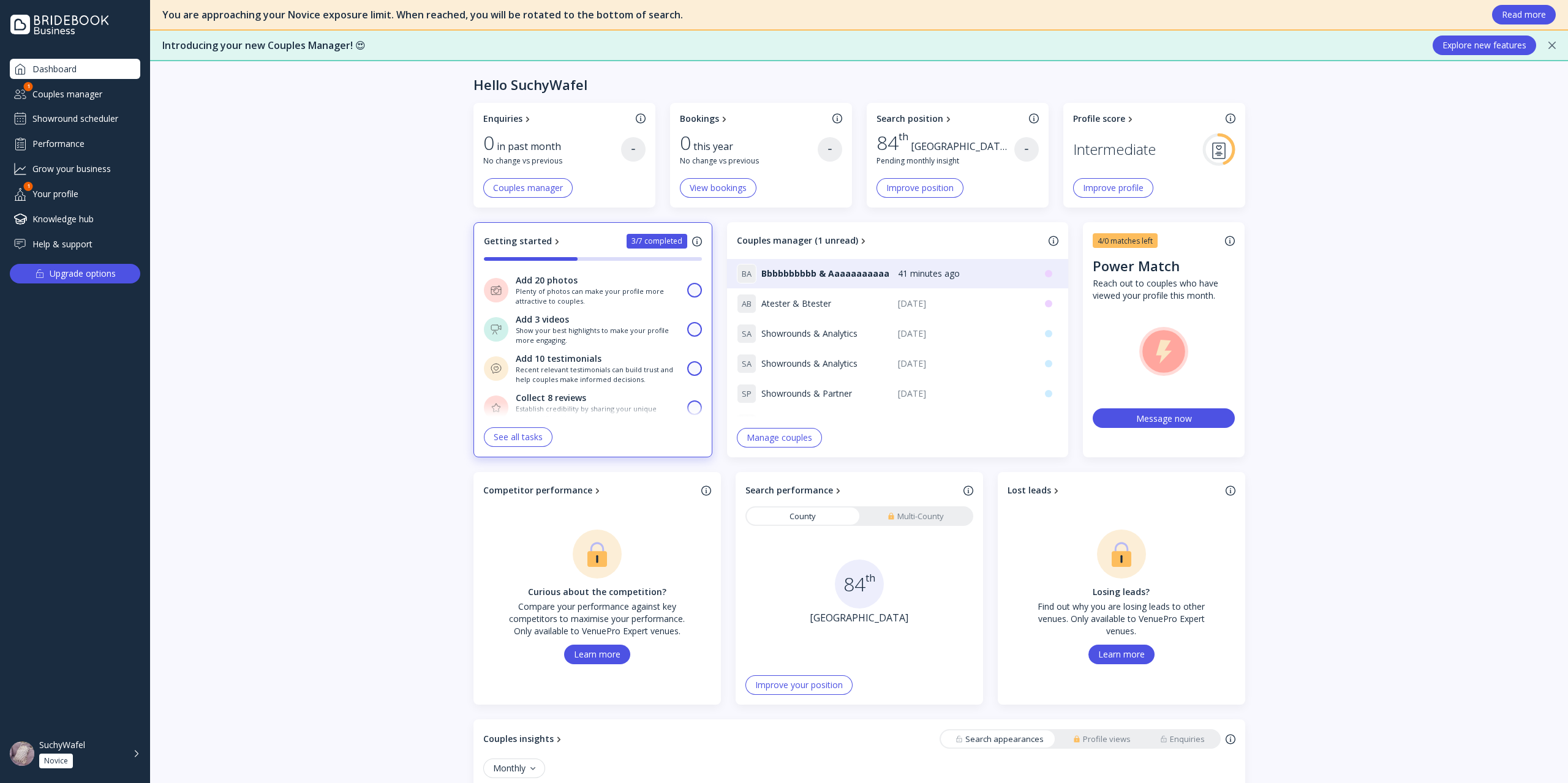
click at [90, 145] on div "Performance" at bounding box center [75, 144] width 131 height 20
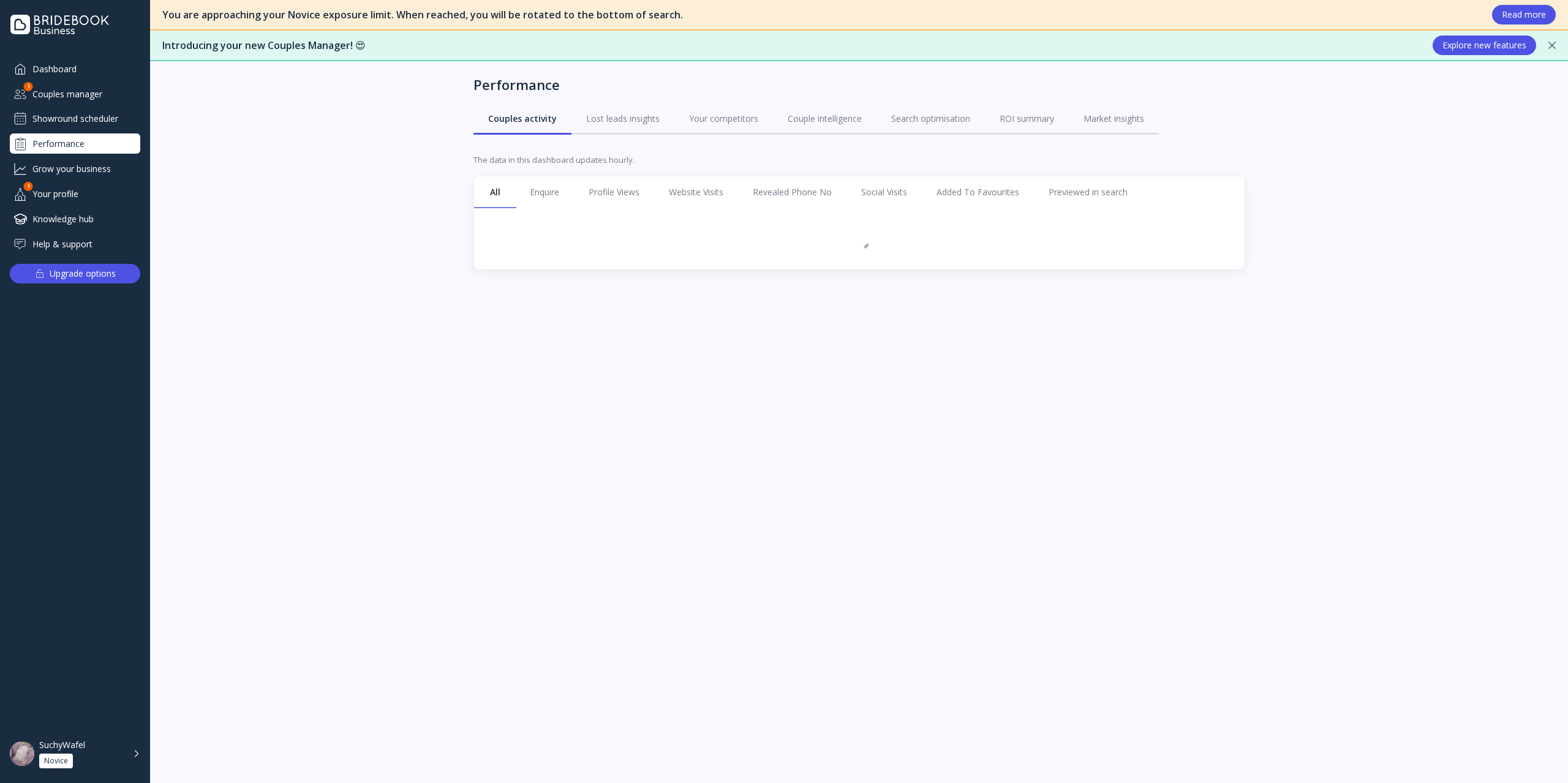
click at [100, 173] on div "Grow your business" at bounding box center [75, 169] width 131 height 20
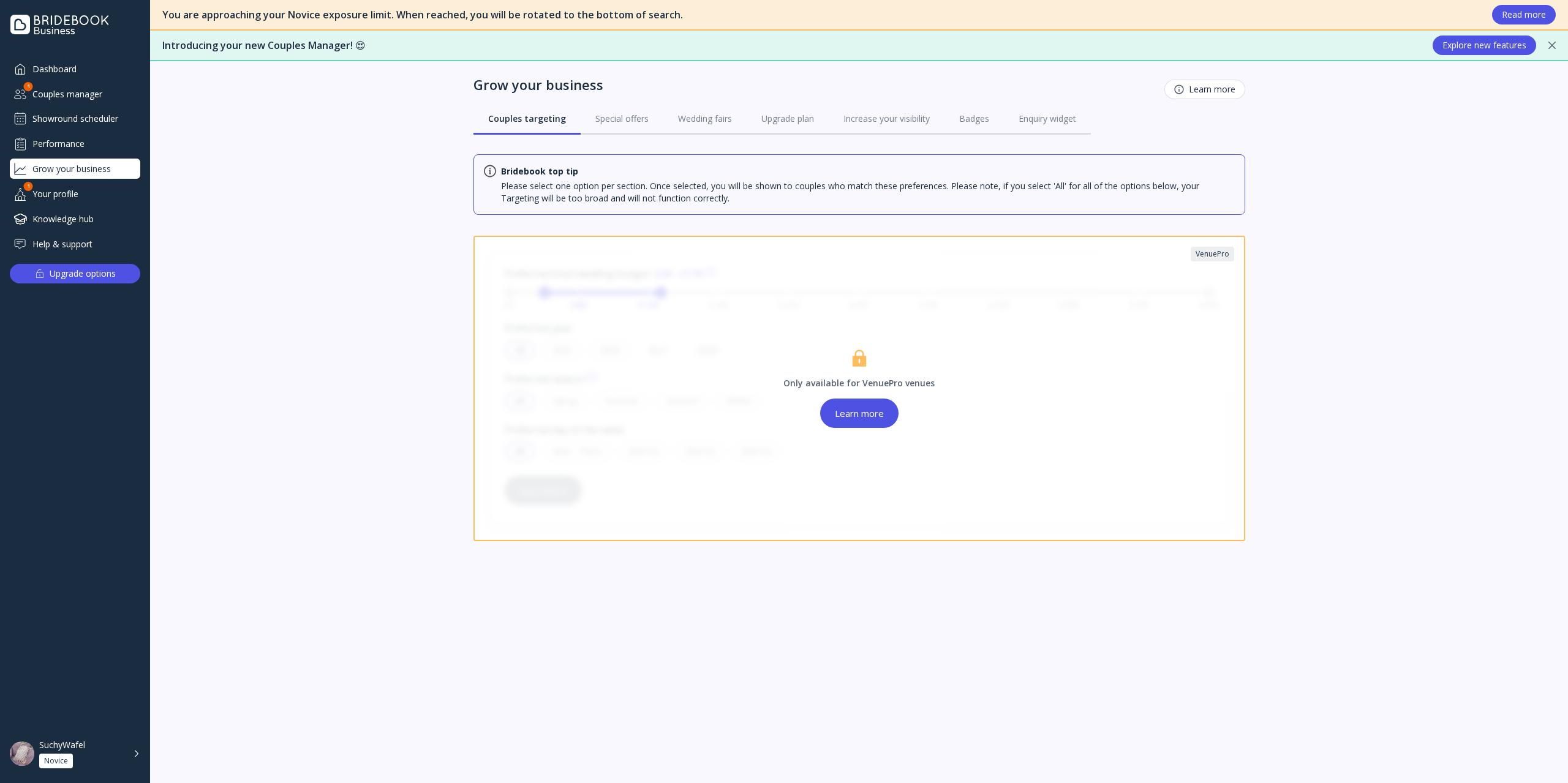
click at [100, 201] on div "Your profile" at bounding box center [75, 194] width 131 height 20
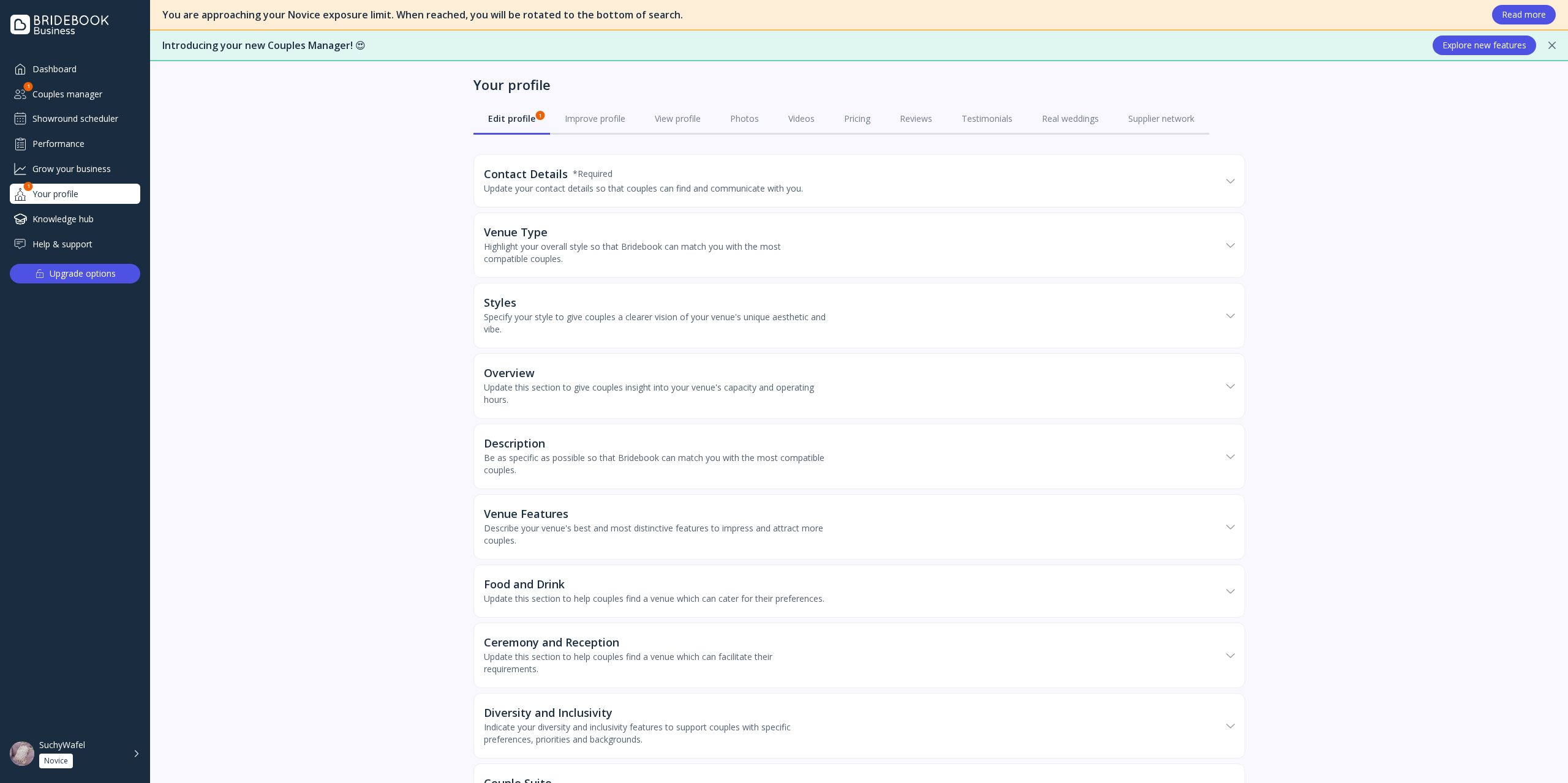
click at [100, 206] on div "Dashboard Couples manager 1 Showround scheduler Performance Grow your business …" at bounding box center [75, 156] width 131 height 195
click at [78, 67] on div "Dashboard" at bounding box center [75, 69] width 131 height 20
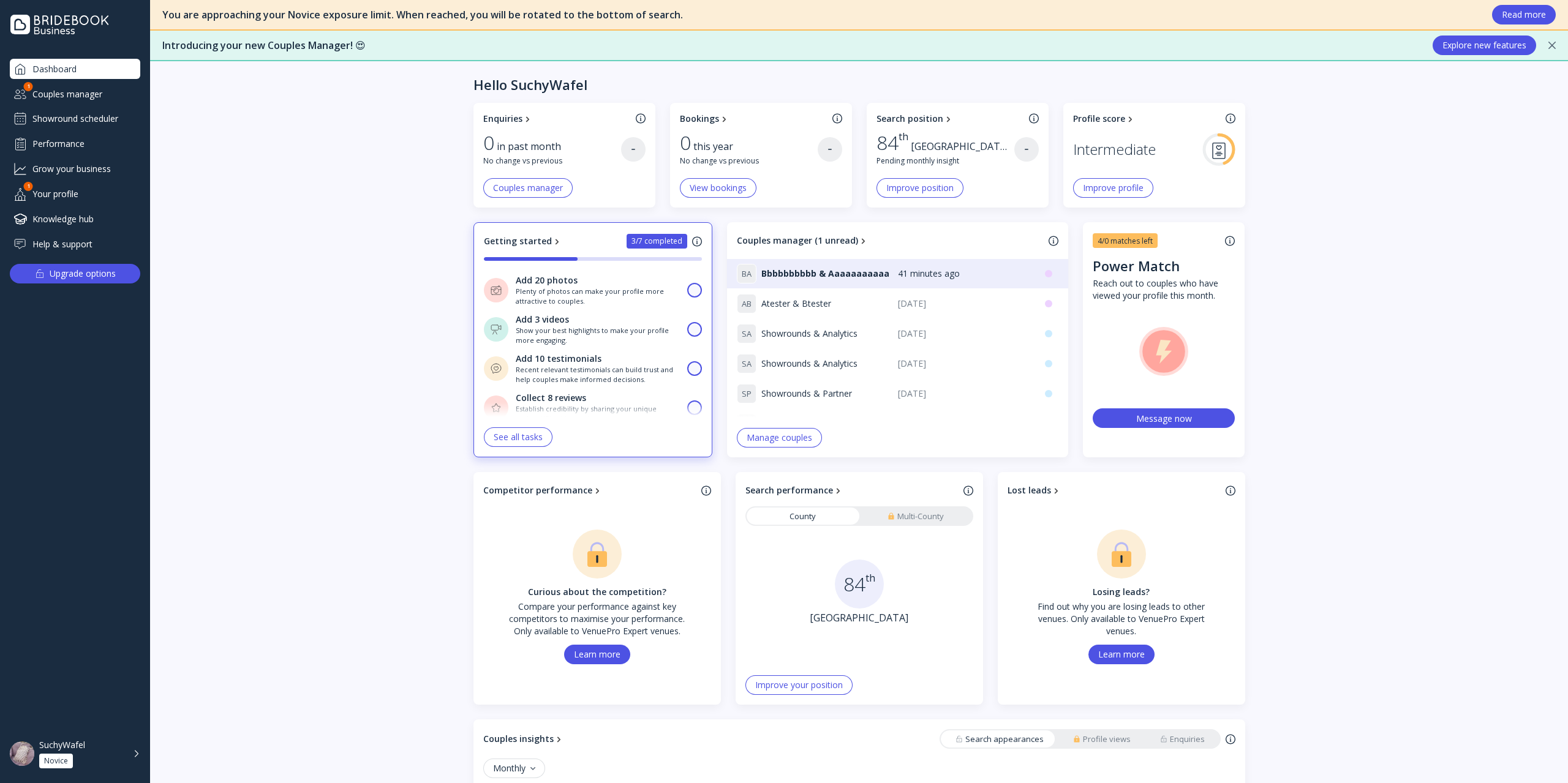
click at [95, 88] on div "Couples manager" at bounding box center [75, 94] width 131 height 20
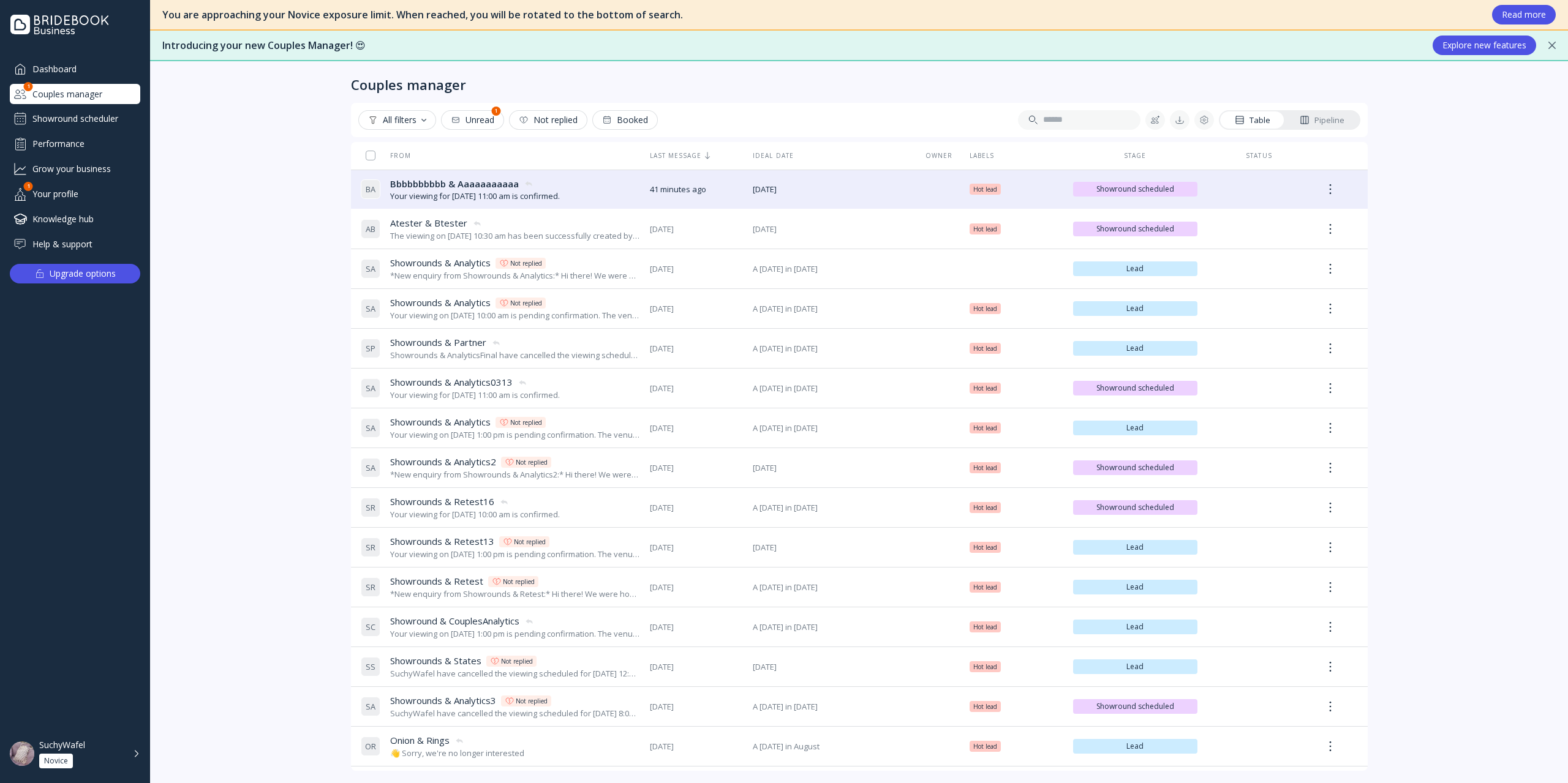
click at [99, 125] on div "Showround scheduler" at bounding box center [75, 118] width 131 height 20
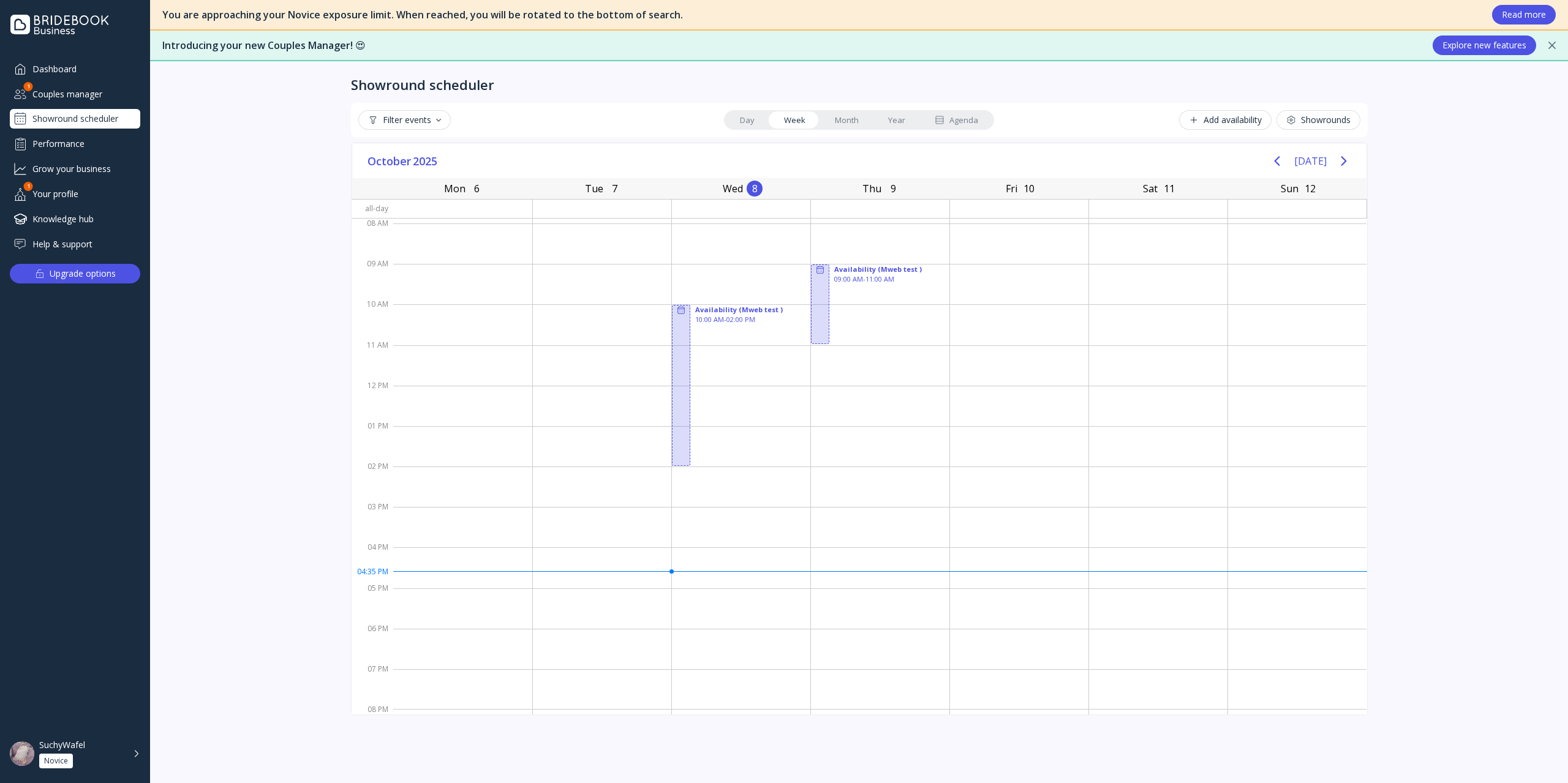
click at [52, 67] on div "Dashboard" at bounding box center [75, 69] width 131 height 20
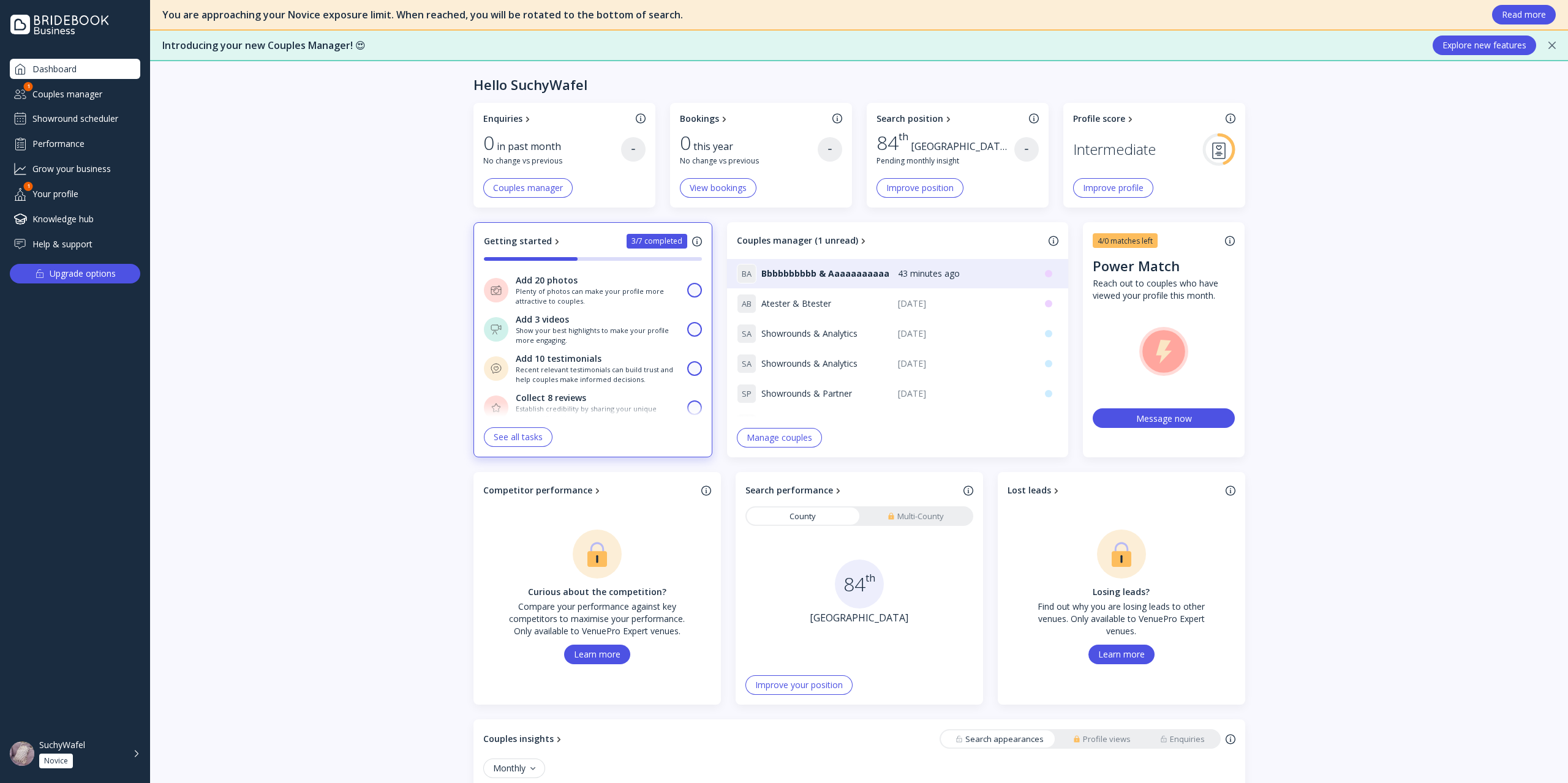
click at [80, 139] on div "Performance" at bounding box center [75, 144] width 131 height 20
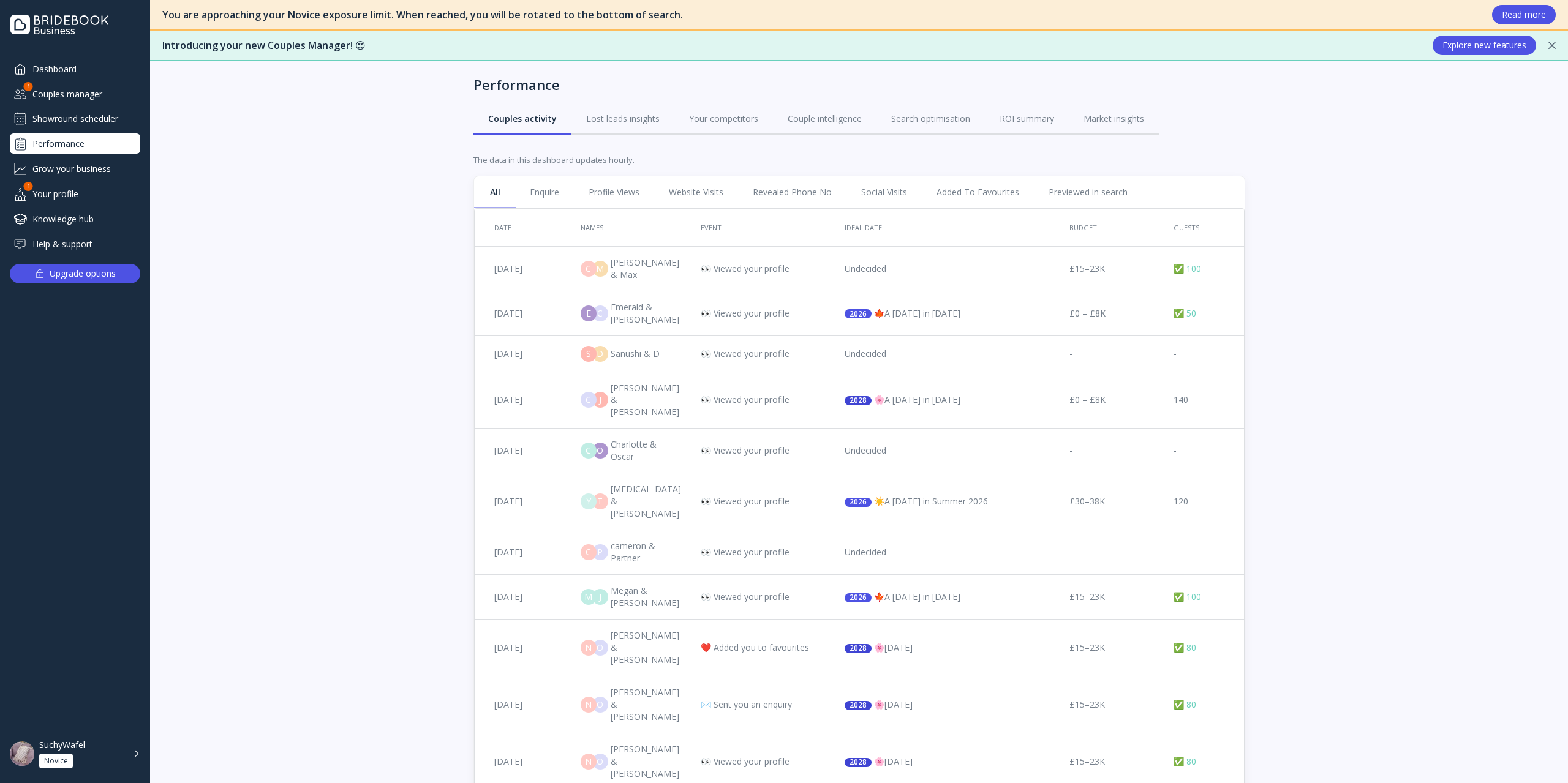
click at [84, 170] on div "Grow your business" at bounding box center [75, 169] width 131 height 20
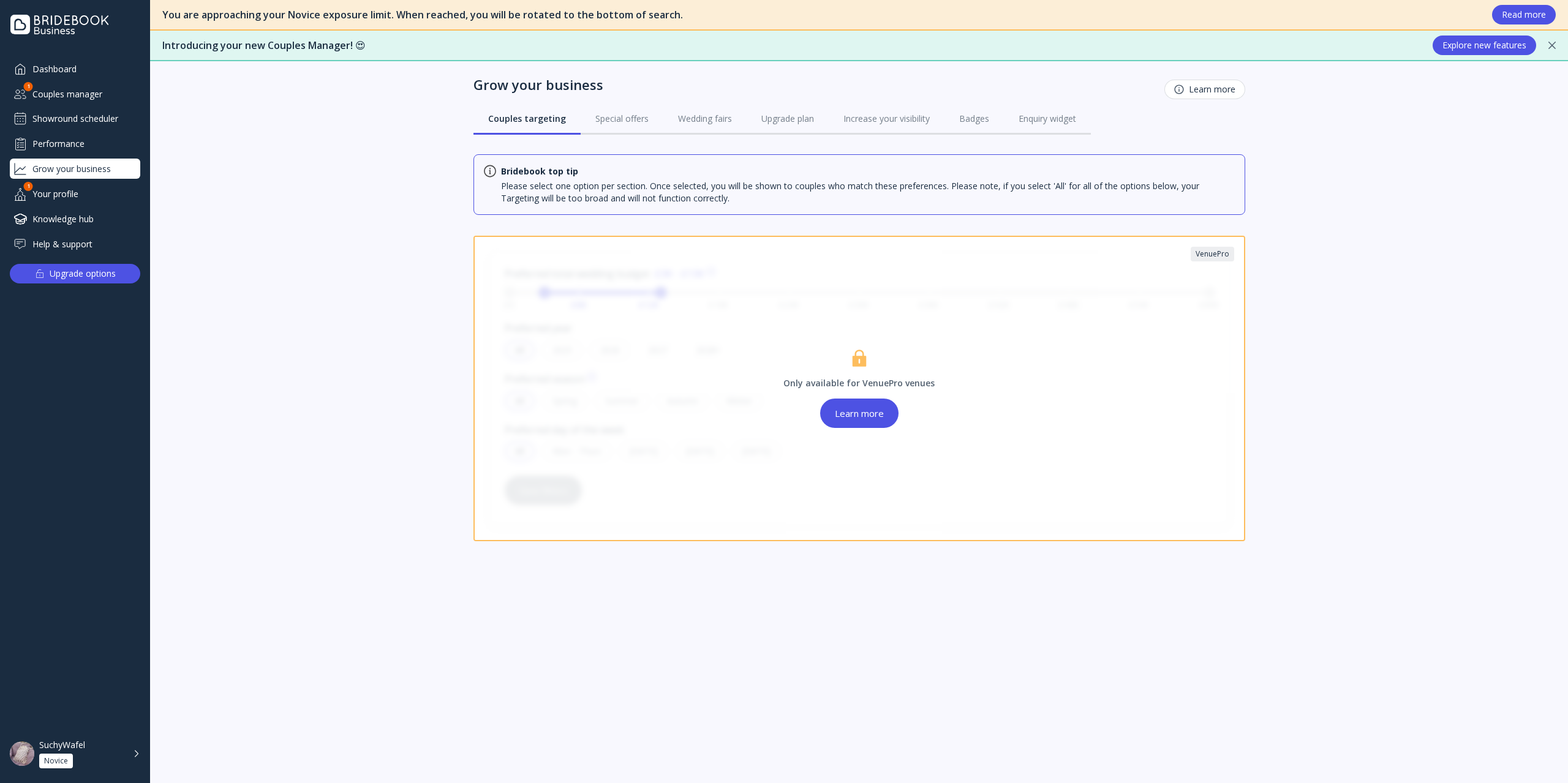
click at [80, 187] on div "Your profile" at bounding box center [75, 194] width 131 height 20
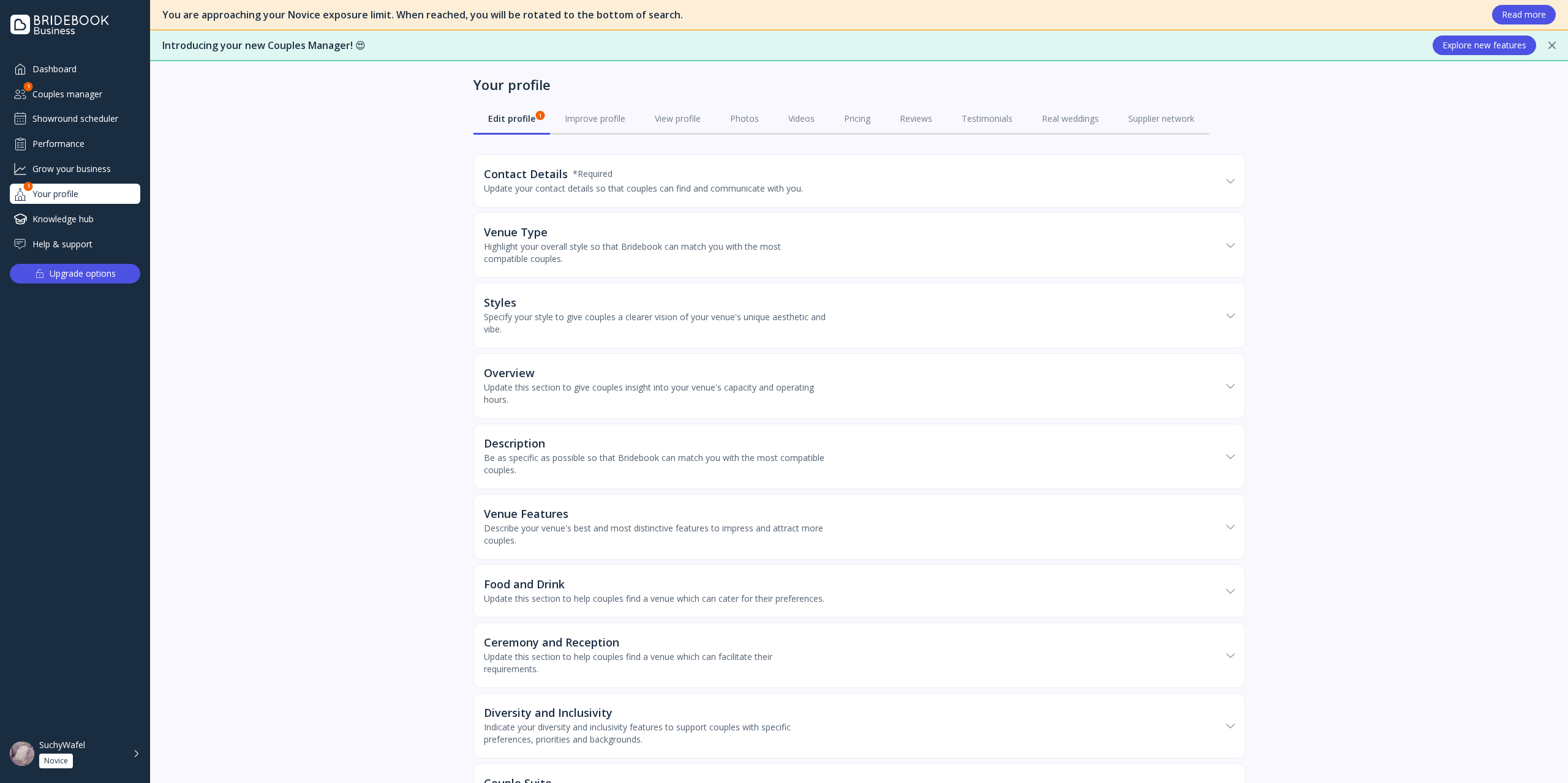
click at [79, 218] on div "Knowledge hub" at bounding box center [75, 219] width 131 height 20
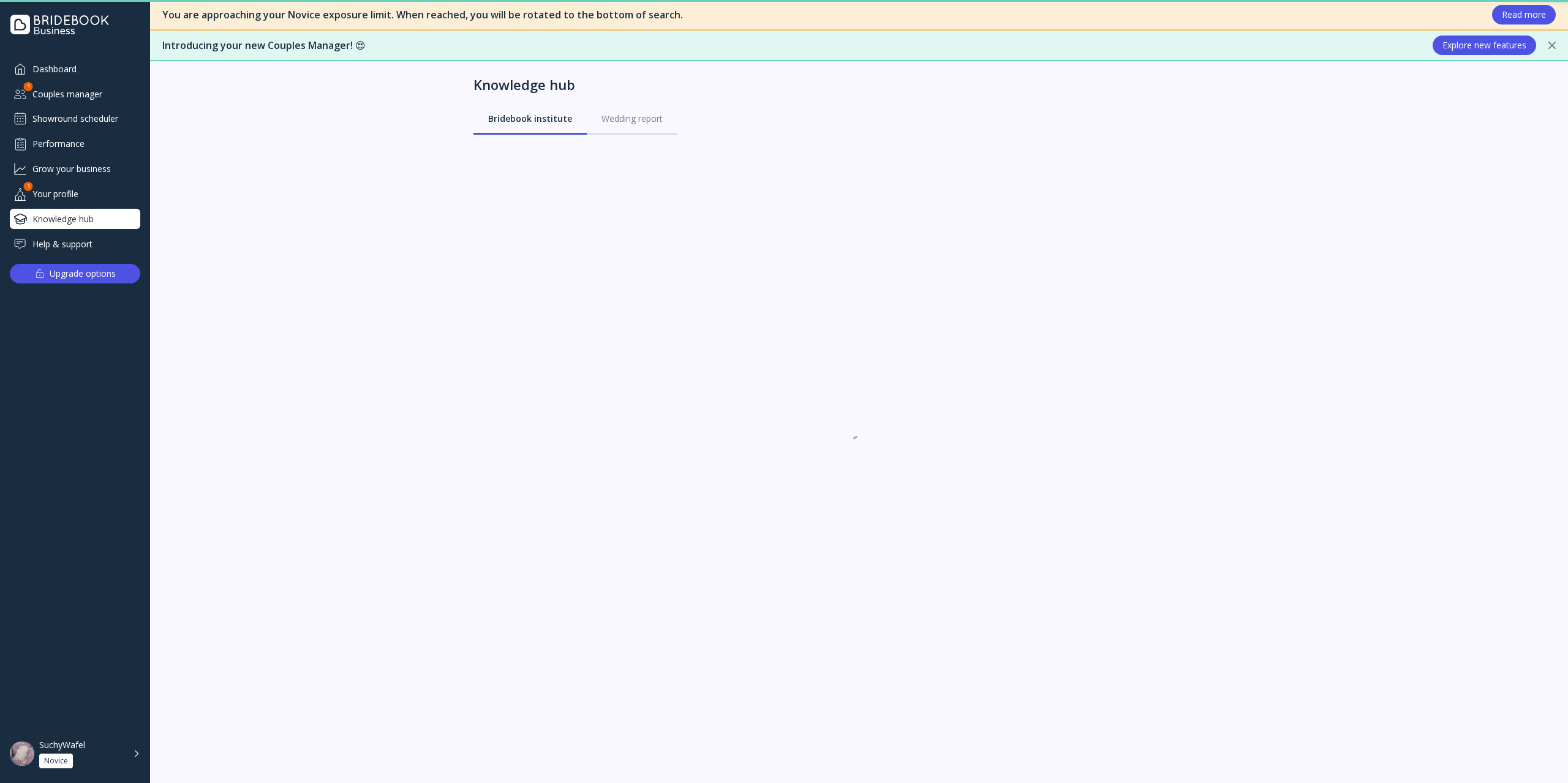
click at [91, 242] on div "Help & support" at bounding box center [75, 244] width 131 height 20
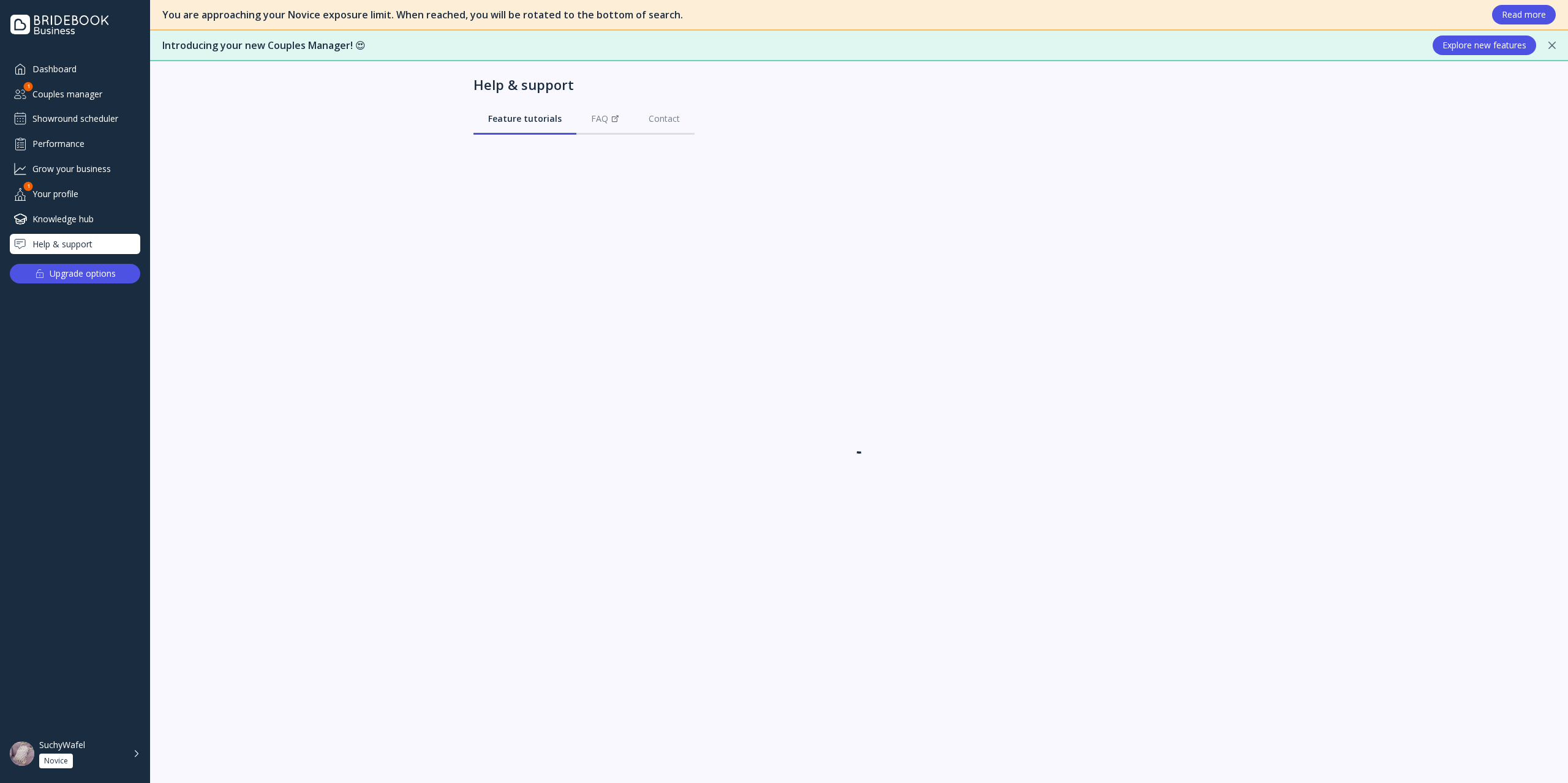
click at [85, 215] on div "Knowledge hub" at bounding box center [75, 219] width 131 height 20
click at [94, 182] on div "Dashboard Couples manager 1 Showround scheduler Performance Grow your business …" at bounding box center [75, 156] width 131 height 195
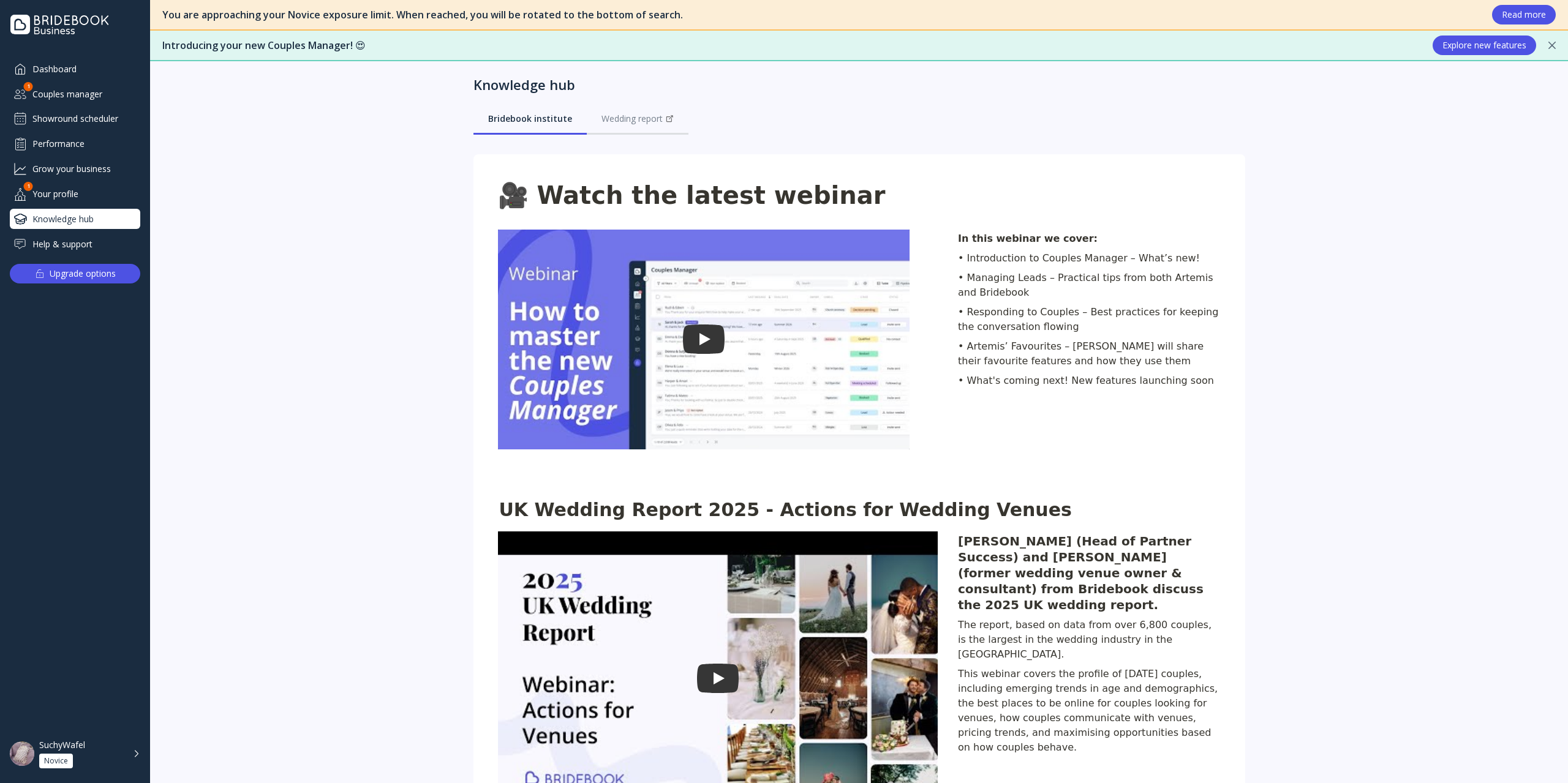
click at [92, 171] on div "Grow your business" at bounding box center [75, 169] width 131 height 20
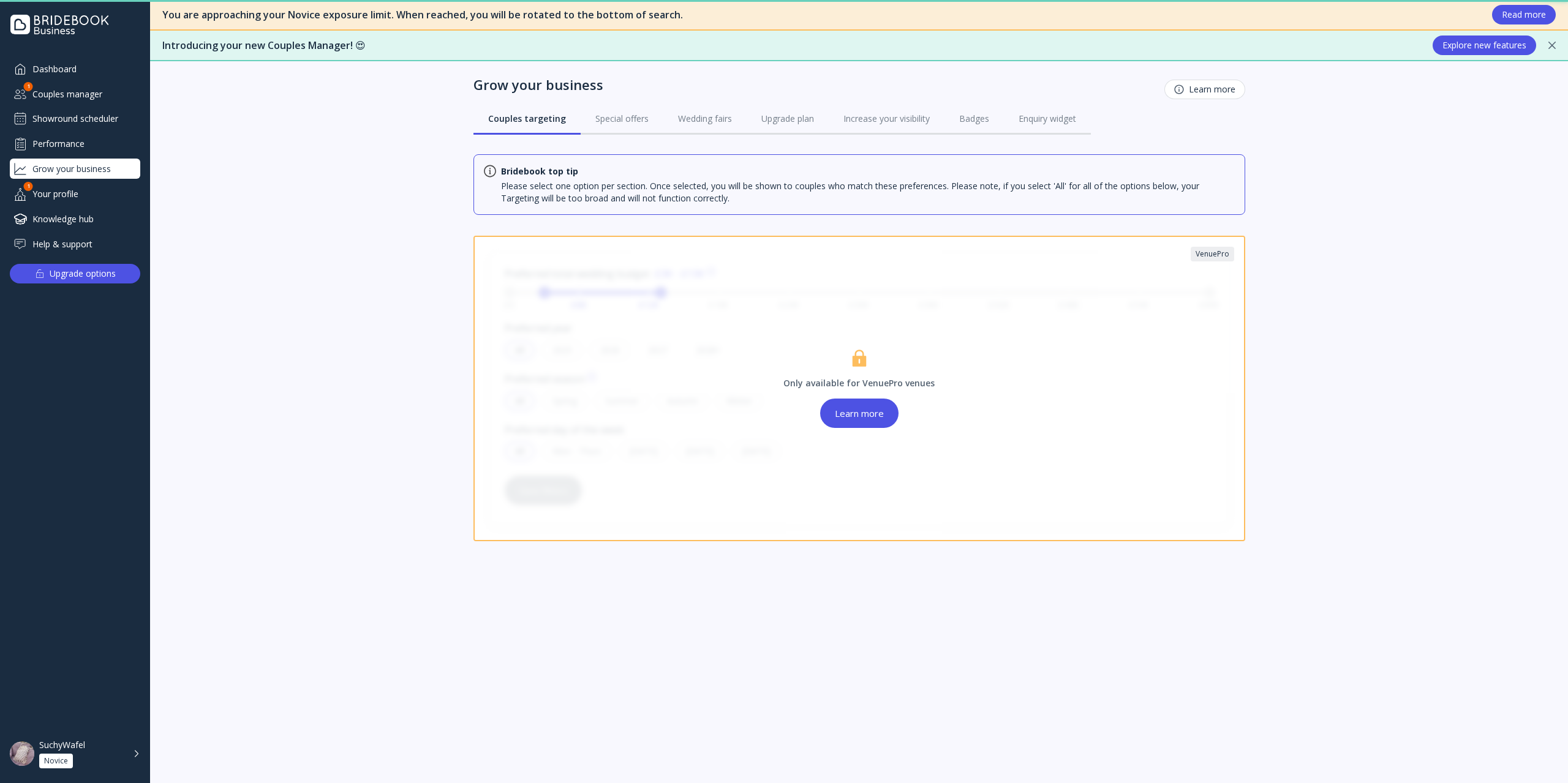
click at [71, 139] on div "Performance" at bounding box center [75, 144] width 131 height 20
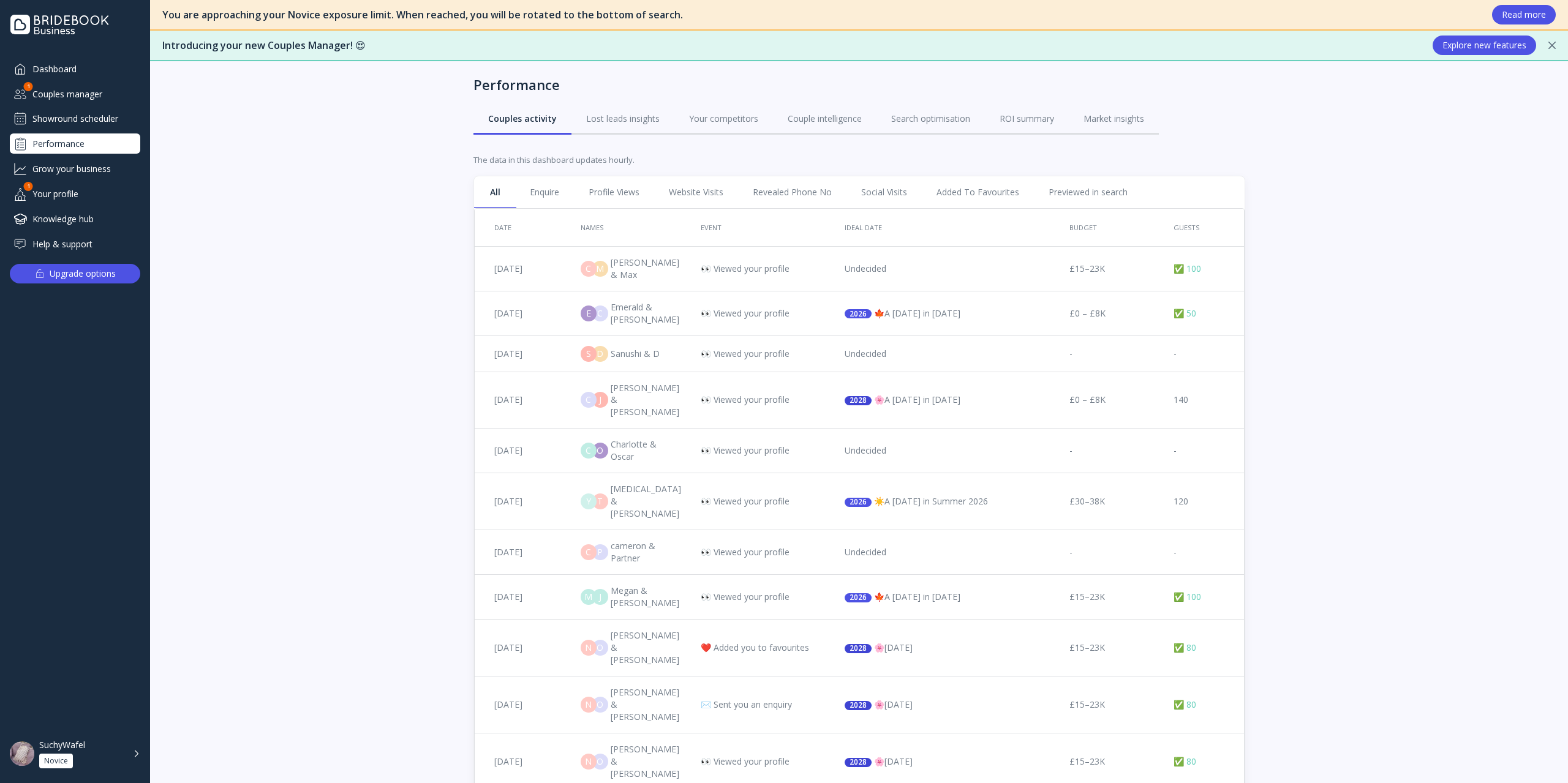
click at [61, 75] on div "Dashboard" at bounding box center [75, 69] width 131 height 20
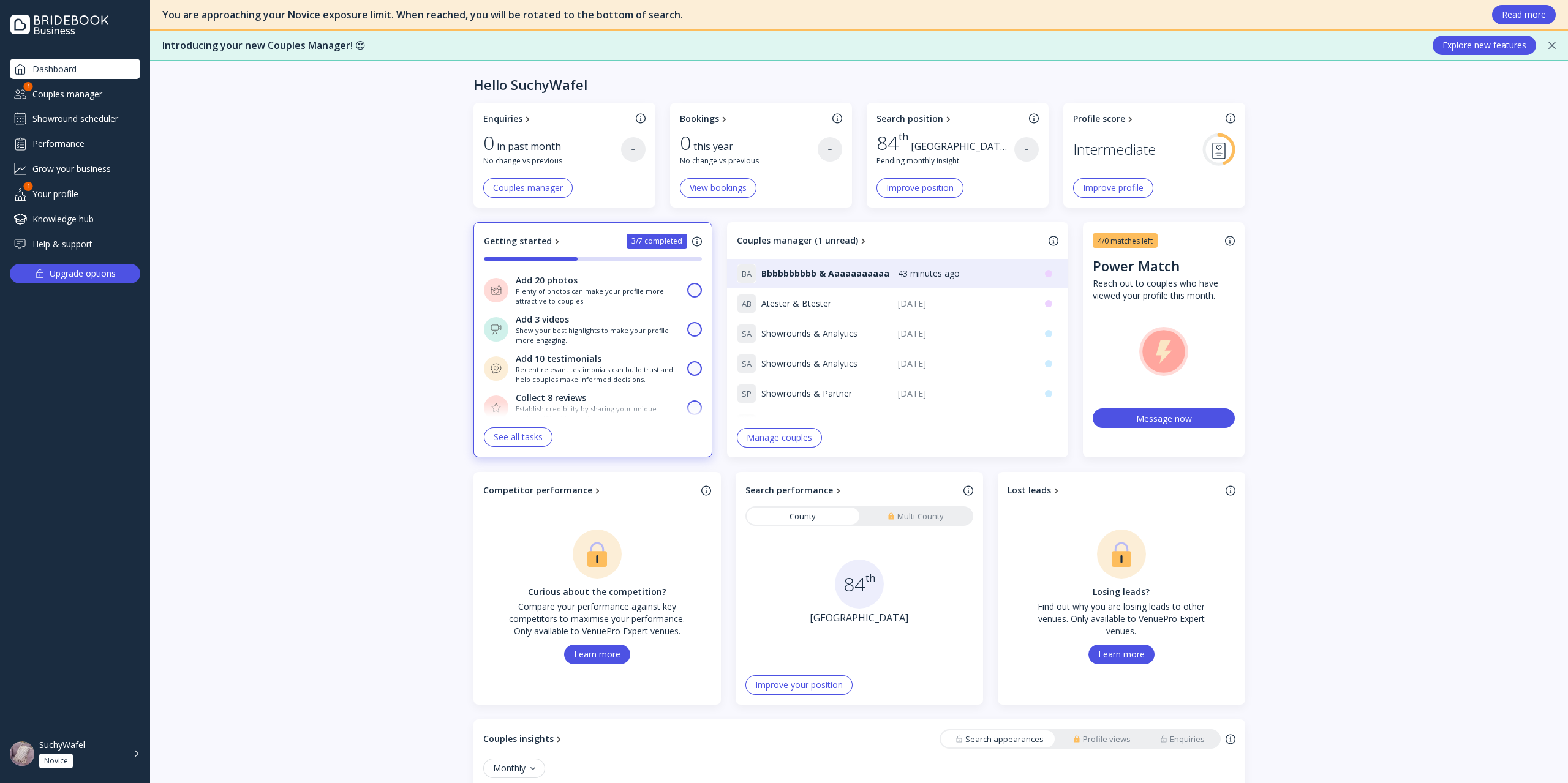
click at [68, 99] on div "Couples manager" at bounding box center [75, 94] width 131 height 20
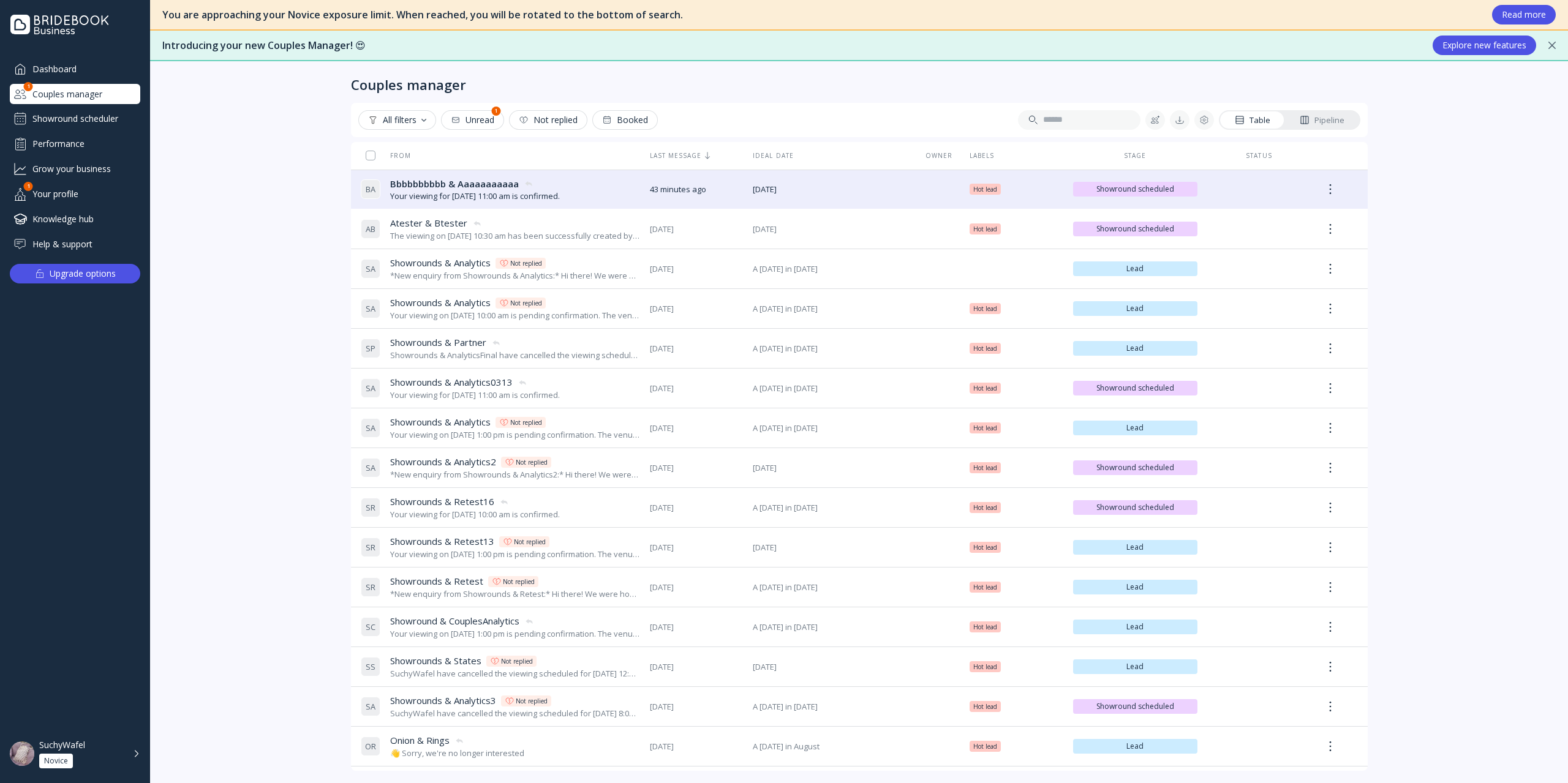
click at [71, 129] on div "Dashboard Couples manager 1 Showround scheduler Performance Grow your business …" at bounding box center [75, 156] width 131 height 195
click at [74, 115] on div "Showround scheduler" at bounding box center [75, 118] width 131 height 20
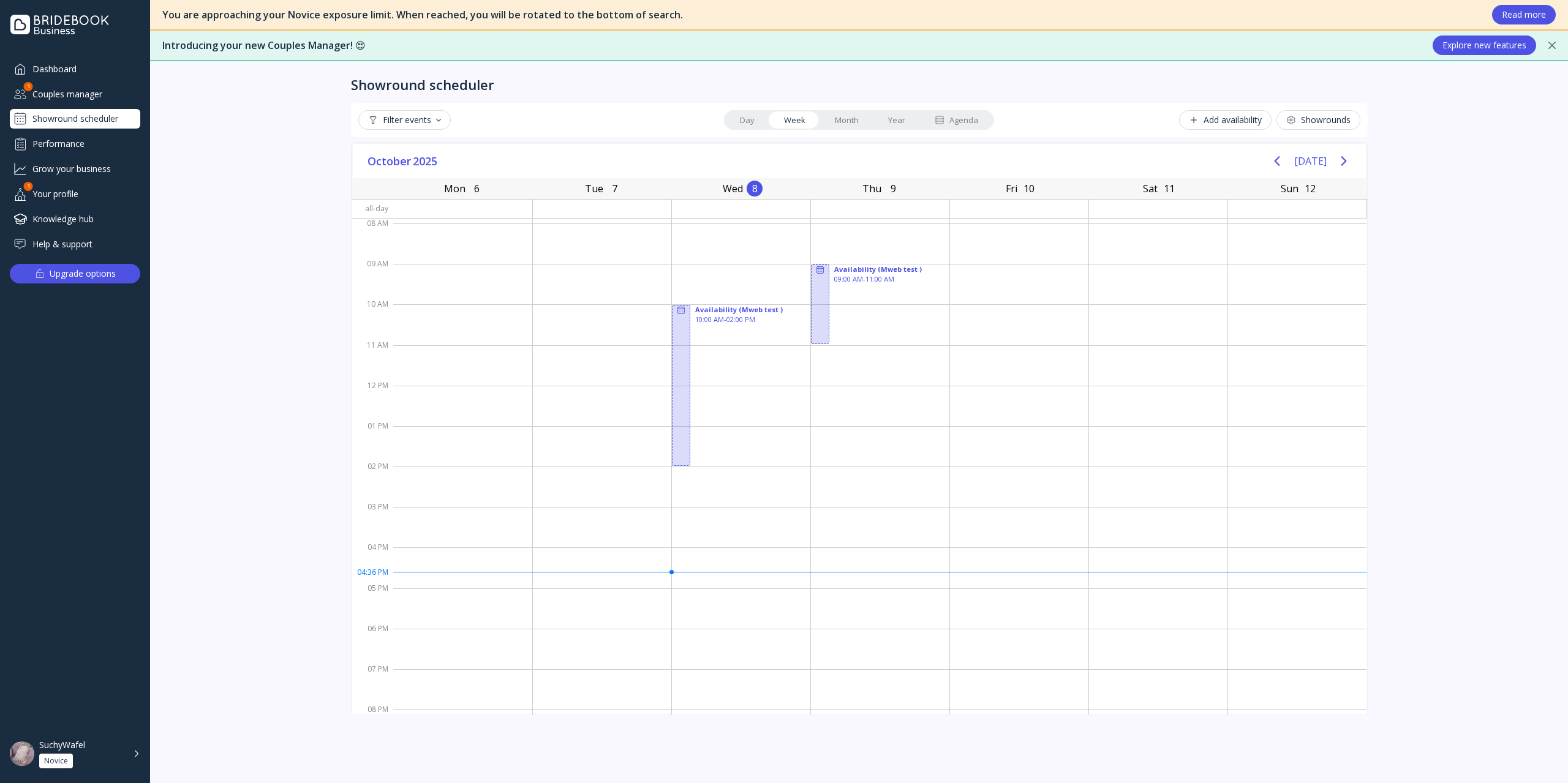
click at [76, 72] on div "Dashboard" at bounding box center [75, 69] width 131 height 20
